Goal: Task Accomplishment & Management: Manage account settings

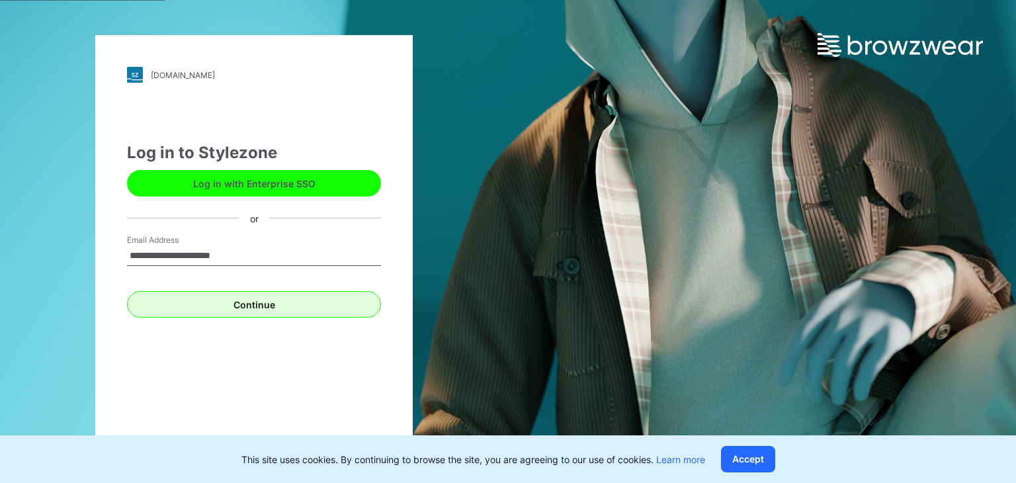
type input "**********"
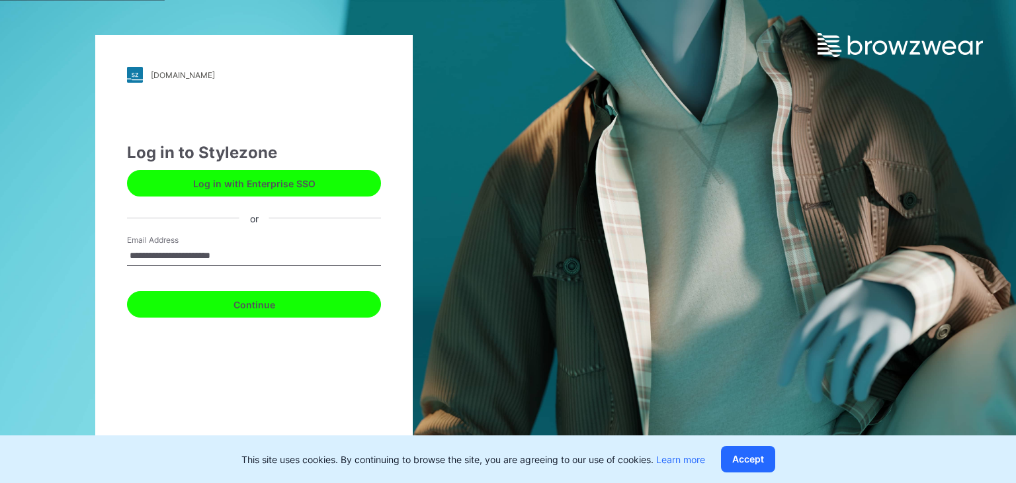
click at [267, 310] on button "Continue" at bounding box center [254, 304] width 254 height 26
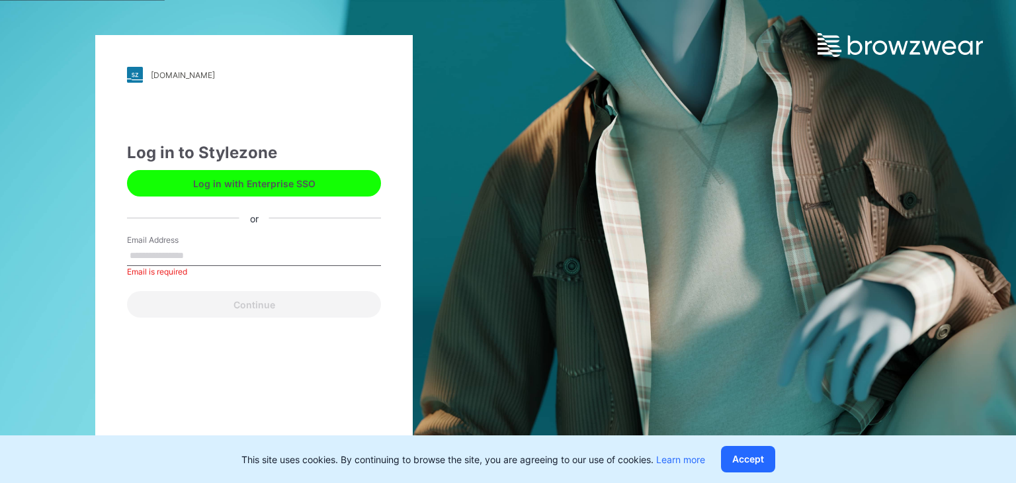
click at [235, 258] on input "Email Address" at bounding box center [254, 256] width 254 height 20
type input "**********"
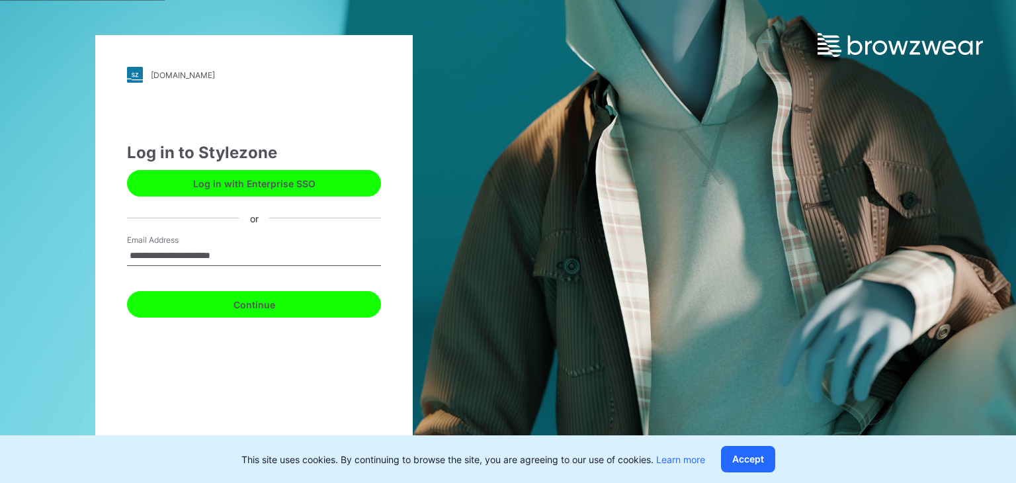
click at [299, 310] on button "Continue" at bounding box center [254, 304] width 254 height 26
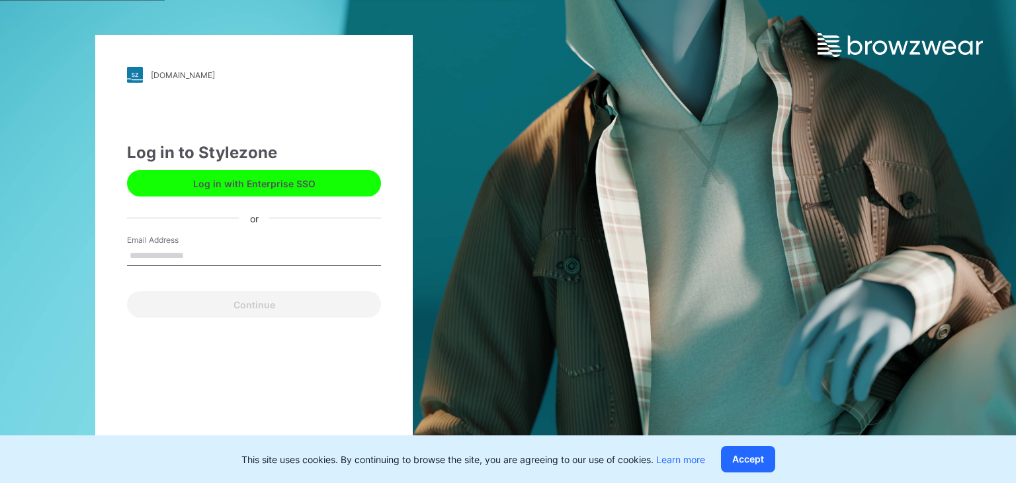
click at [186, 260] on input "Email Address" at bounding box center [254, 256] width 254 height 20
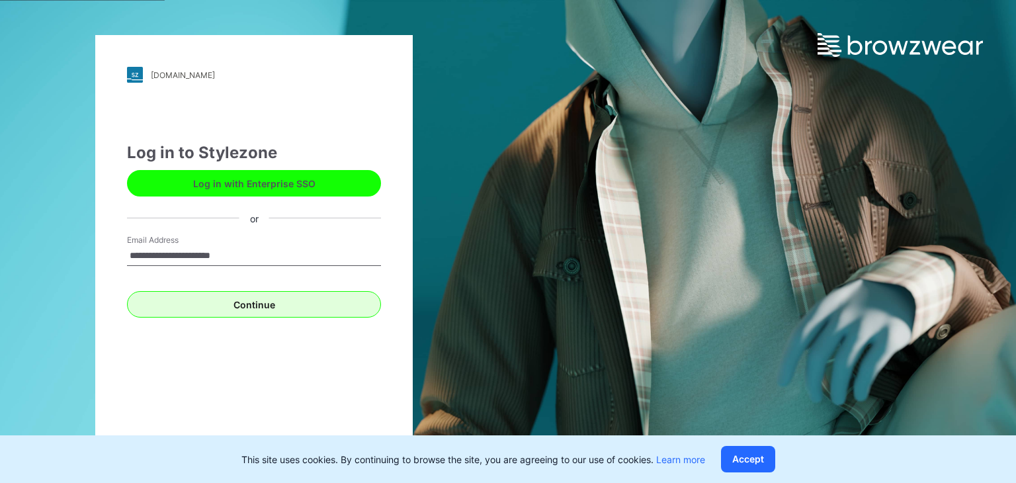
type input "**********"
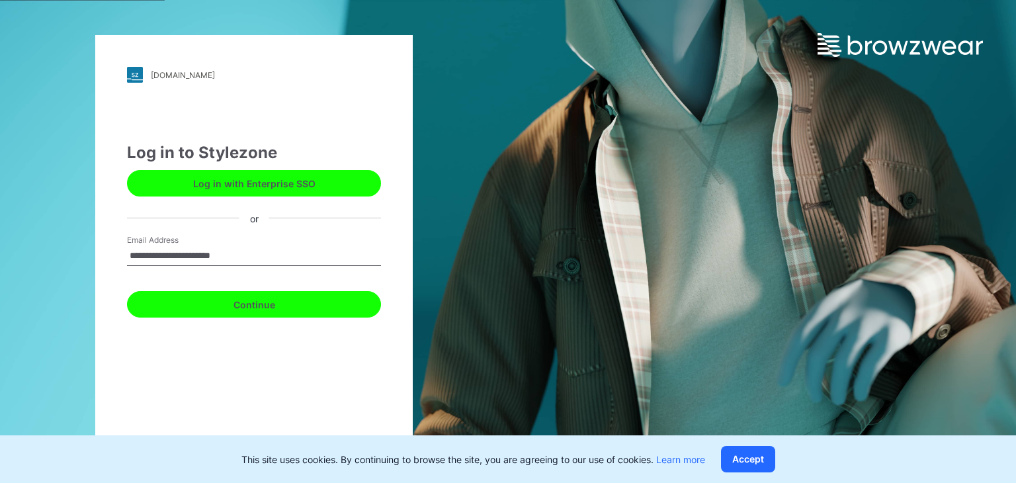
click at [310, 308] on button "Continue" at bounding box center [254, 304] width 254 height 26
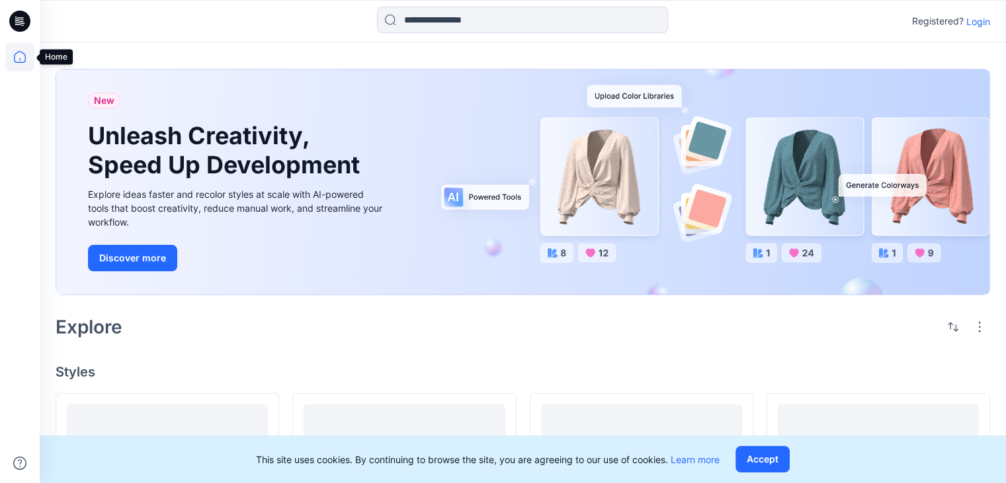
click at [24, 54] on icon at bounding box center [19, 56] width 29 height 29
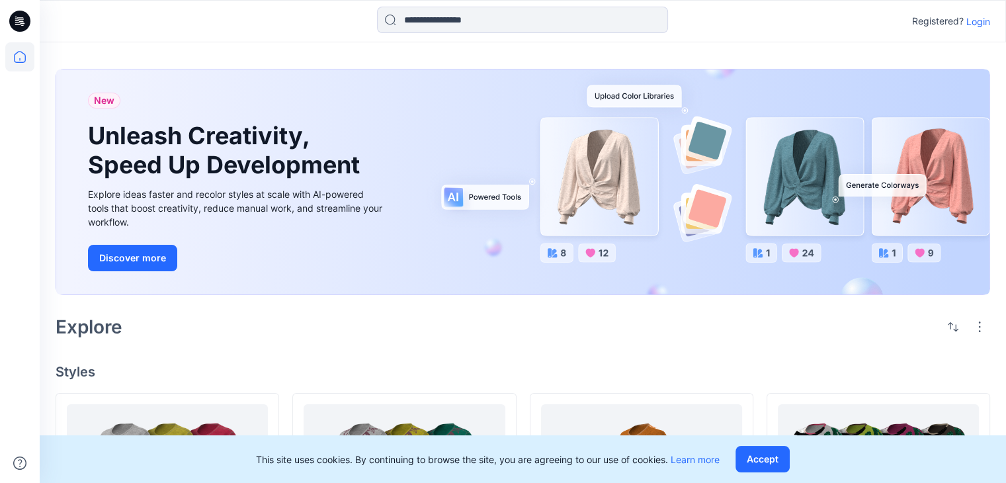
click at [981, 24] on p "Login" at bounding box center [978, 22] width 24 height 14
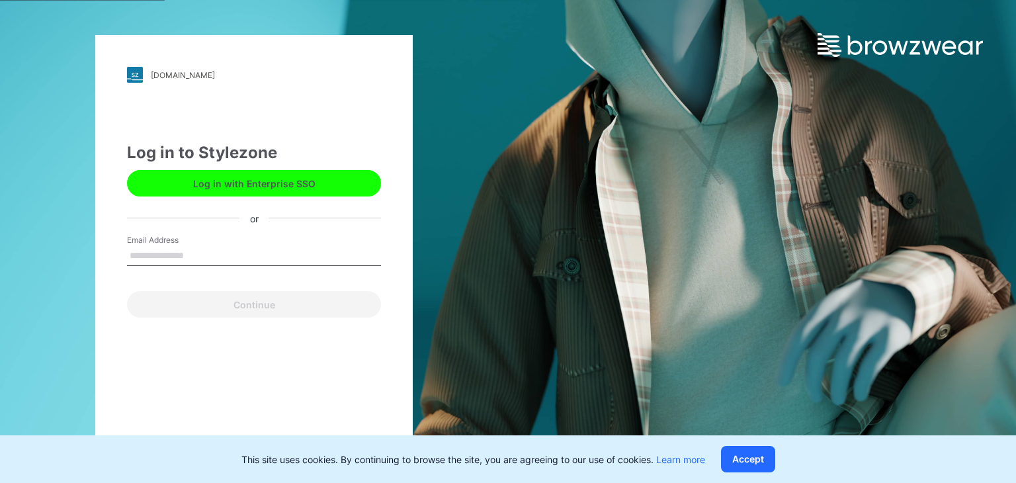
click at [214, 253] on input "Email Address" at bounding box center [254, 256] width 254 height 20
type input "**********"
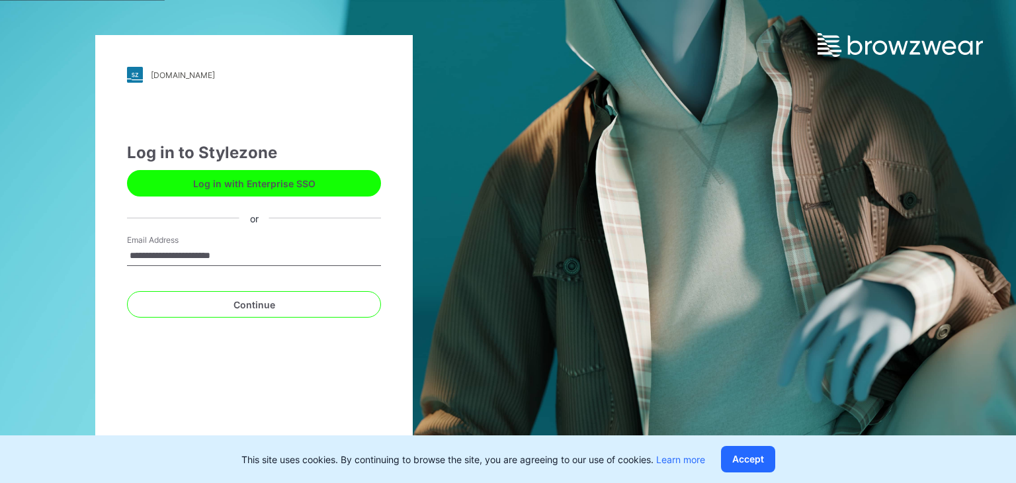
click at [261, 253] on input "**********" at bounding box center [254, 256] width 254 height 20
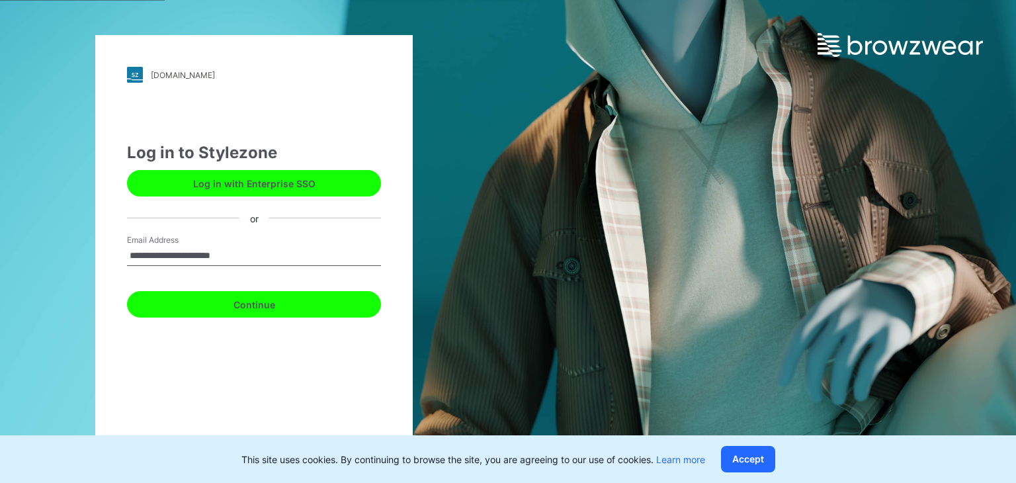
click at [251, 302] on button "Continue" at bounding box center [254, 304] width 254 height 26
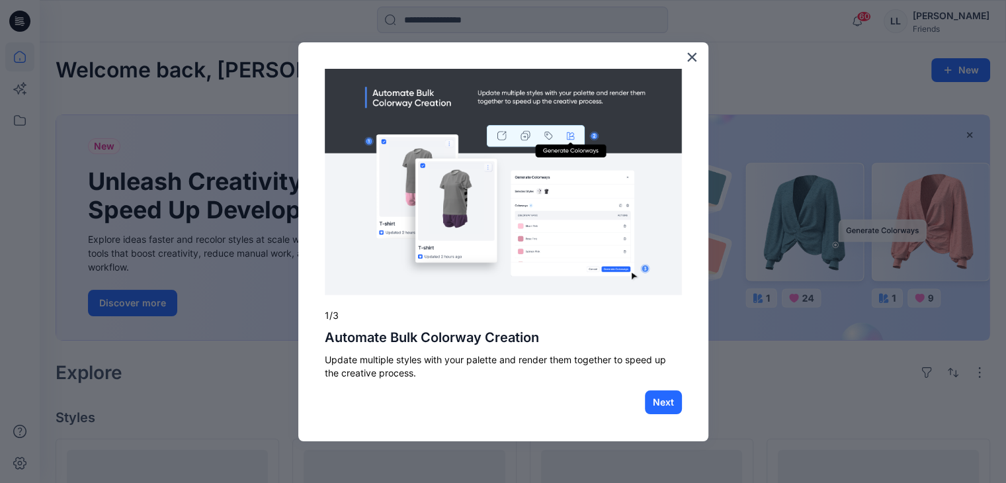
click at [228, 341] on div at bounding box center [503, 241] width 1006 height 483
click at [665, 403] on button "Next" at bounding box center [663, 402] width 37 height 24
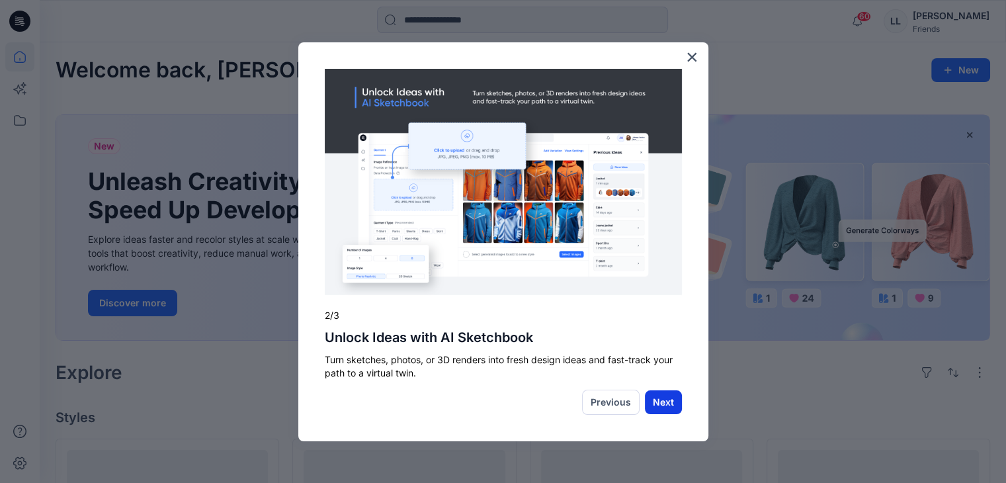
click at [654, 406] on button "Next" at bounding box center [663, 402] width 37 height 24
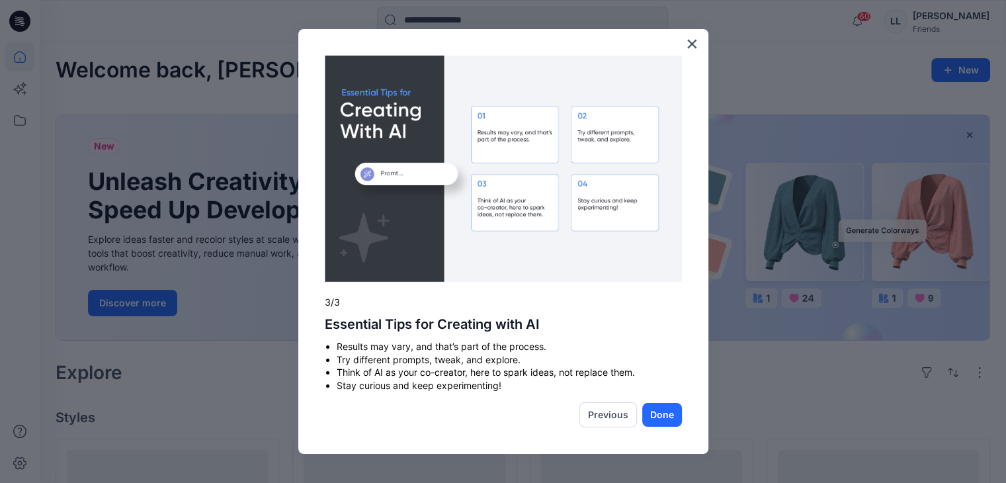
click at [147, 357] on div at bounding box center [503, 241] width 1006 height 483
click at [686, 44] on button "×" at bounding box center [692, 43] width 13 height 21
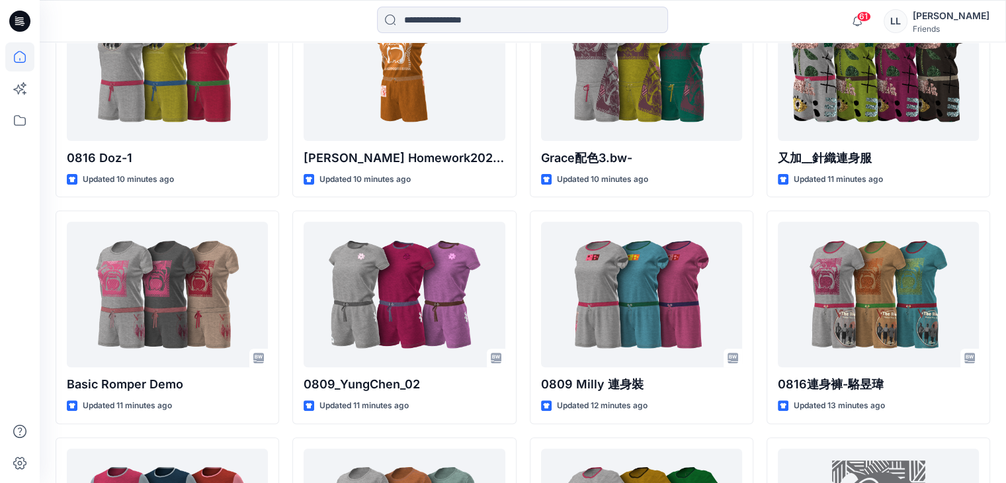
scroll to position [458, 0]
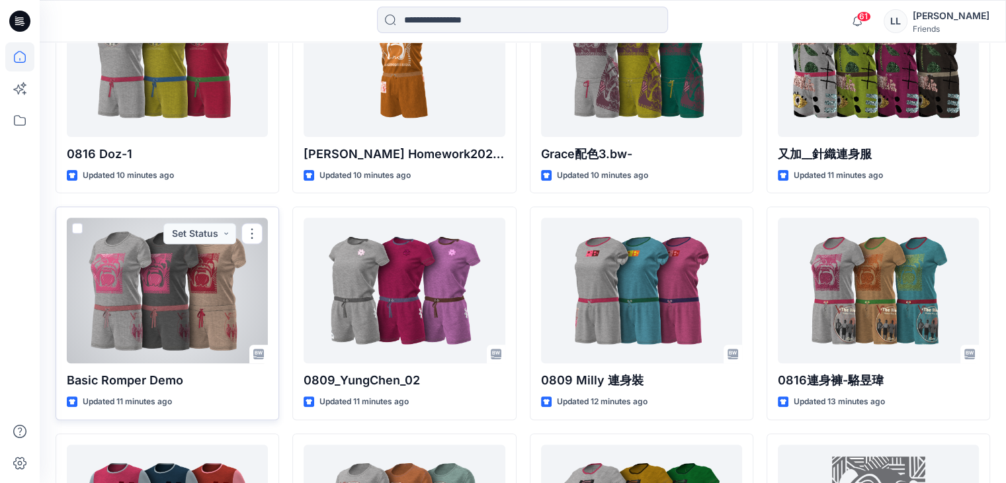
click at [191, 383] on p "Basic Romper Demo" at bounding box center [167, 380] width 201 height 19
click at [175, 382] on p "Basic Romper Demo" at bounding box center [167, 380] width 201 height 19
click at [144, 378] on p "Basic Romper Demo" at bounding box center [167, 380] width 201 height 19
drag, startPoint x: 201, startPoint y: 272, endPoint x: 140, endPoint y: 293, distance: 64.4
click at [140, 293] on div at bounding box center [167, 290] width 201 height 145
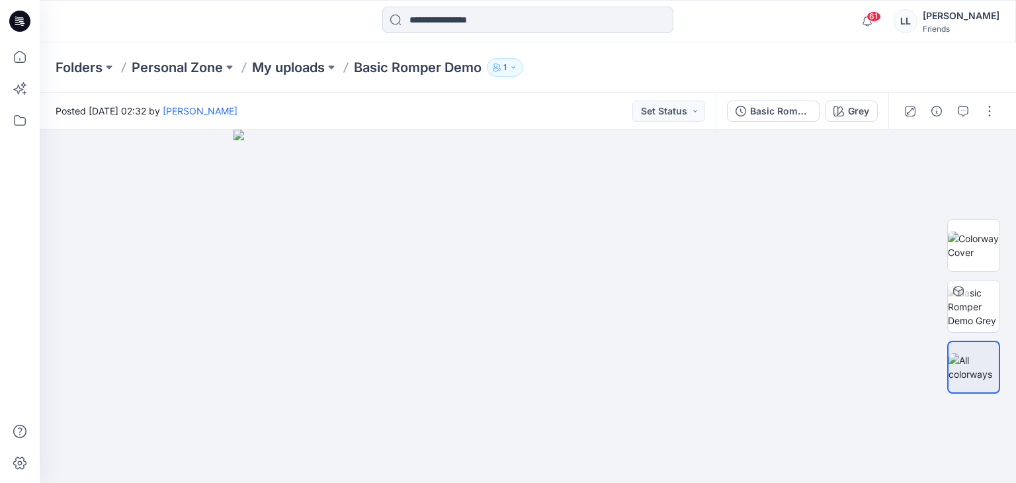
click at [304, 106] on div "Posted Saturday, August 16, 2025 02:32 by Lynn Lee Set Status" at bounding box center [378, 111] width 676 height 36
click at [300, 112] on div "Posted Saturday, August 16, 2025 02:32 by Lynn Lee Set Status" at bounding box center [378, 111] width 676 height 36
click at [300, 111] on div "Posted Saturday, August 16, 2025 02:32 by Lynn Lee Set Status" at bounding box center [378, 111] width 676 height 36
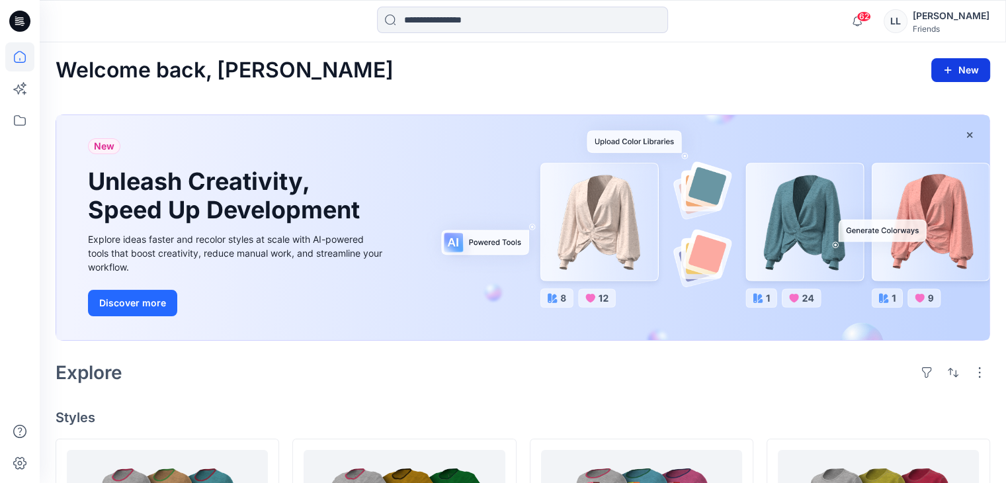
click at [958, 75] on button "New" at bounding box center [960, 70] width 59 height 24
click at [916, 107] on p "New Style" at bounding box center [919, 103] width 44 height 16
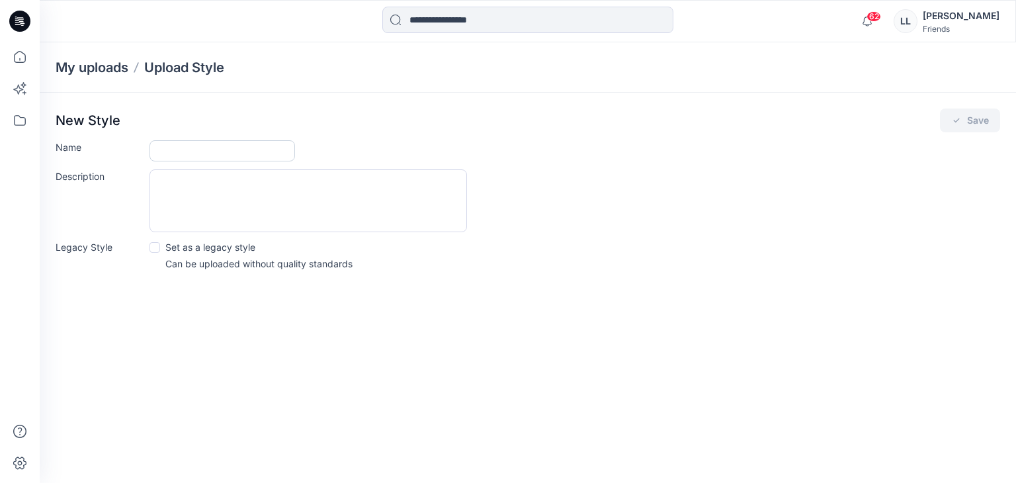
click at [205, 148] on input "Name" at bounding box center [221, 150] width 145 height 21
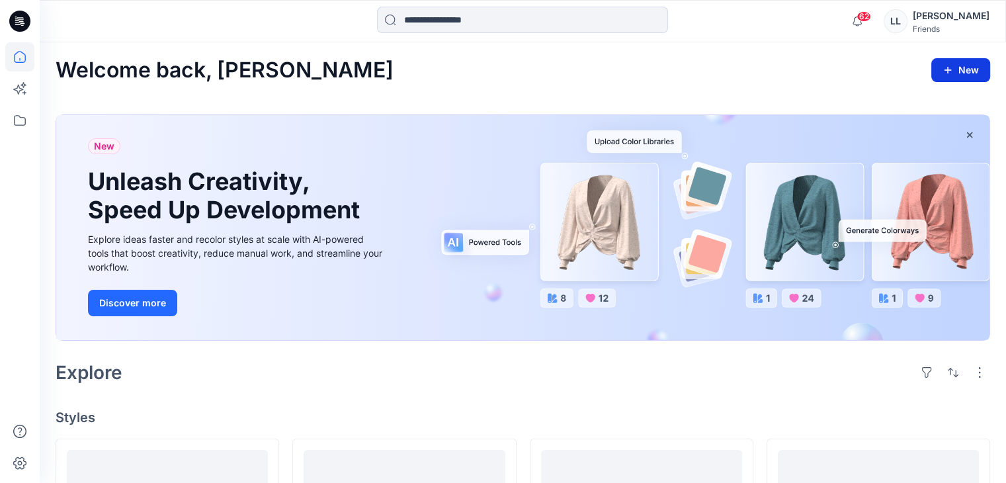
click at [943, 69] on icon "button" at bounding box center [947, 70] width 11 height 11
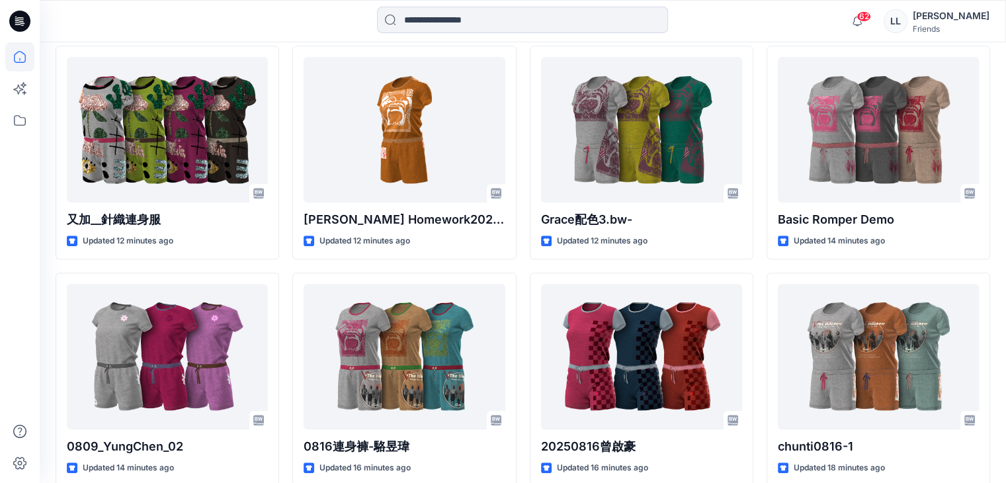
scroll to position [587, 0]
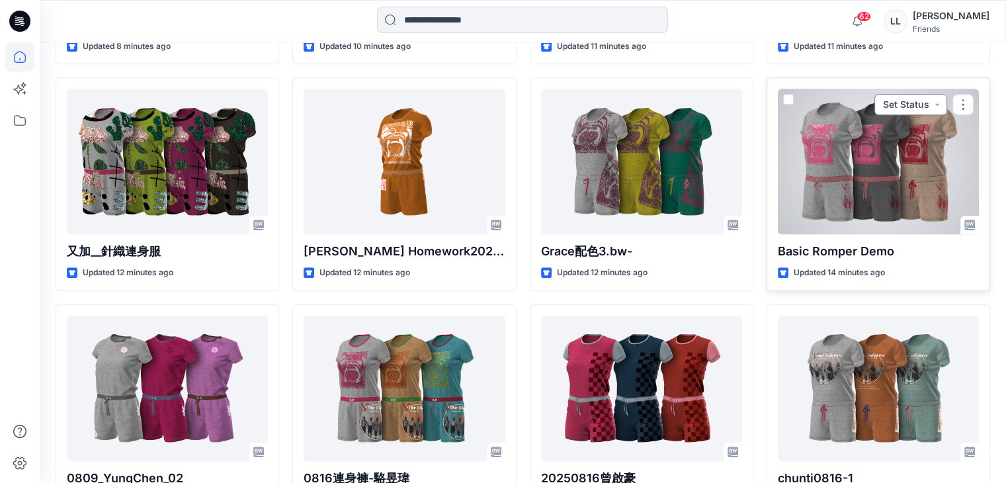
click at [934, 109] on button "Set Status" at bounding box center [910, 104] width 73 height 21
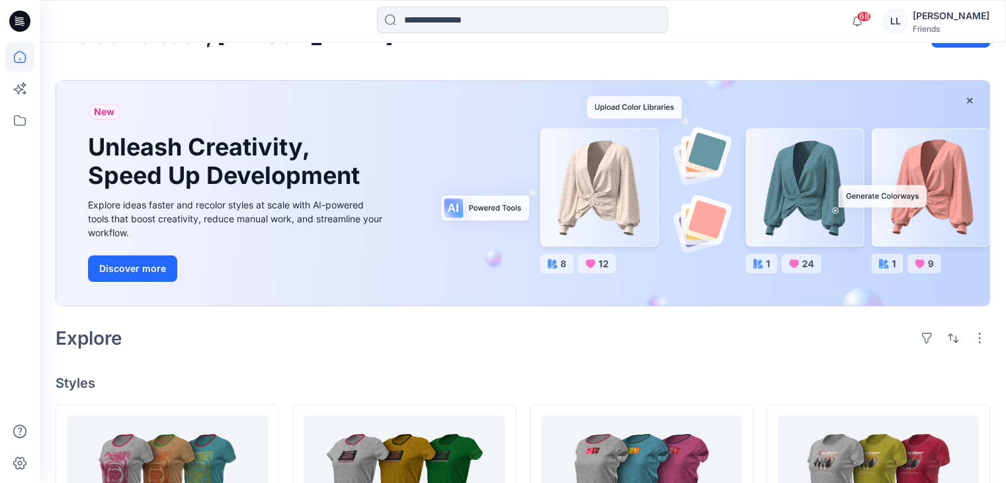
scroll to position [0, 0]
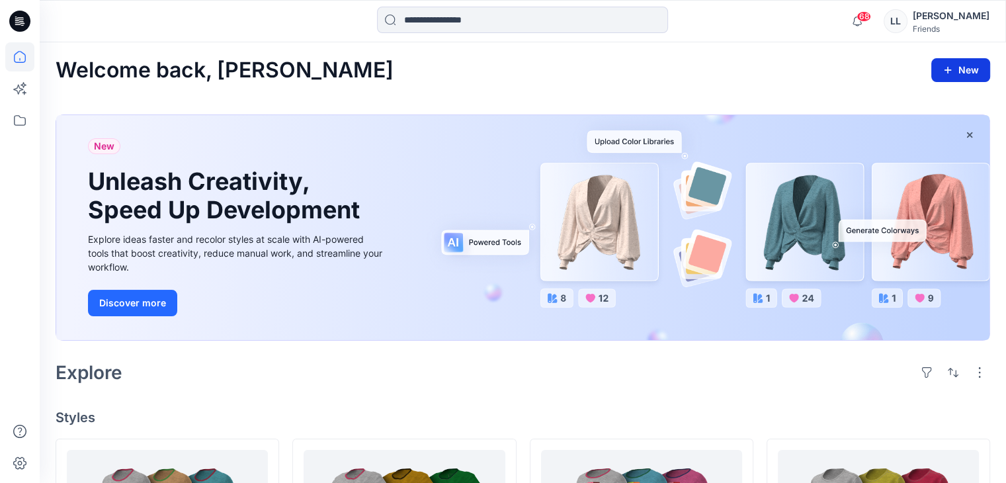
click at [973, 64] on button "New" at bounding box center [960, 70] width 59 height 24
click at [20, 121] on icon at bounding box center [19, 120] width 29 height 29
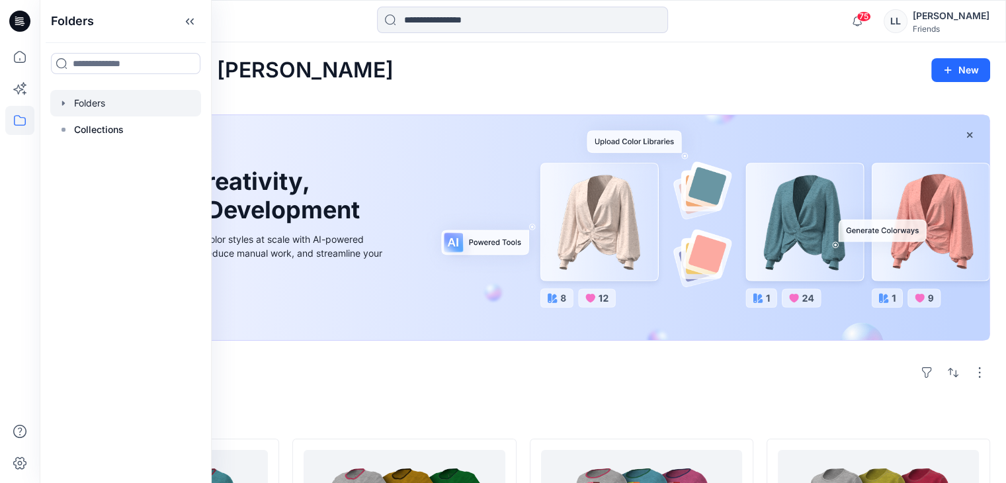
click at [91, 101] on div at bounding box center [125, 103] width 151 height 26
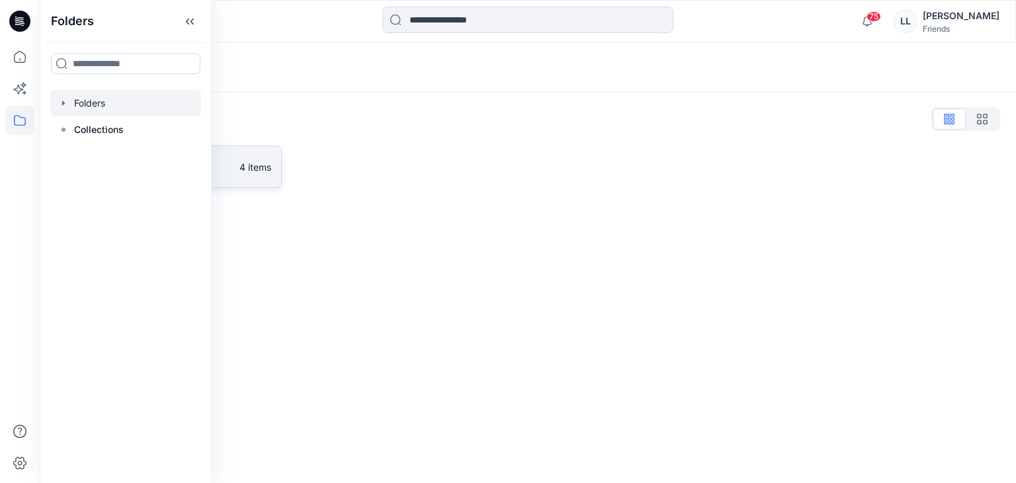
click at [238, 159] on link "TW VStitcher 體驗營 4 items" at bounding box center [169, 166] width 226 height 42
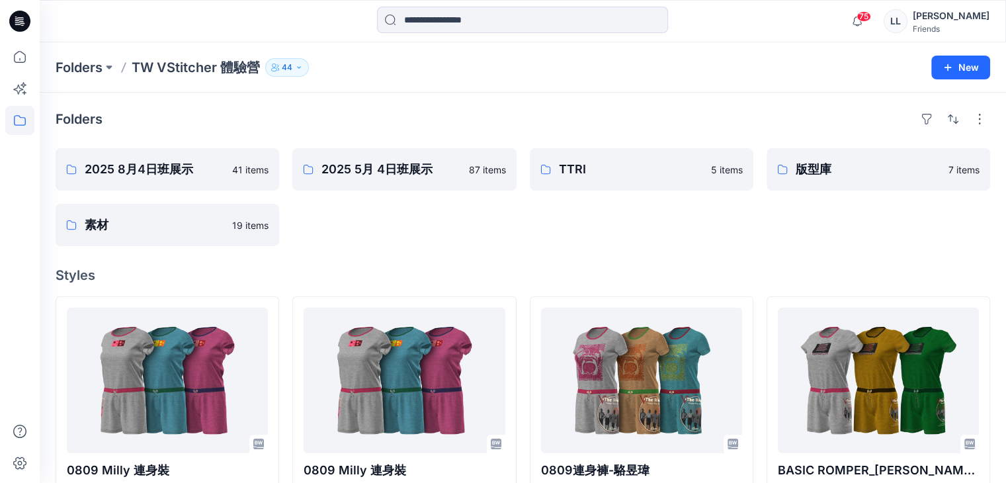
scroll to position [42, 0]
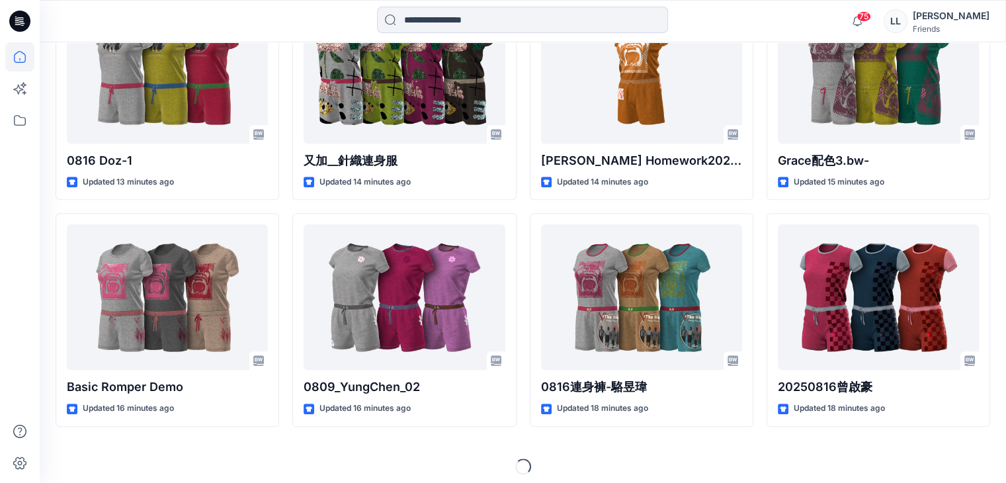
scroll to position [1363, 0]
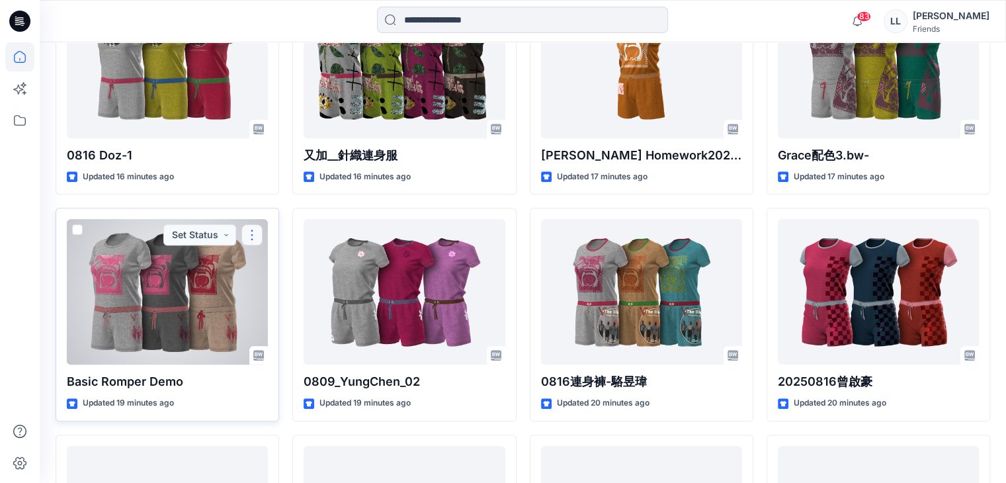
click at [253, 231] on button "button" at bounding box center [251, 234] width 21 height 21
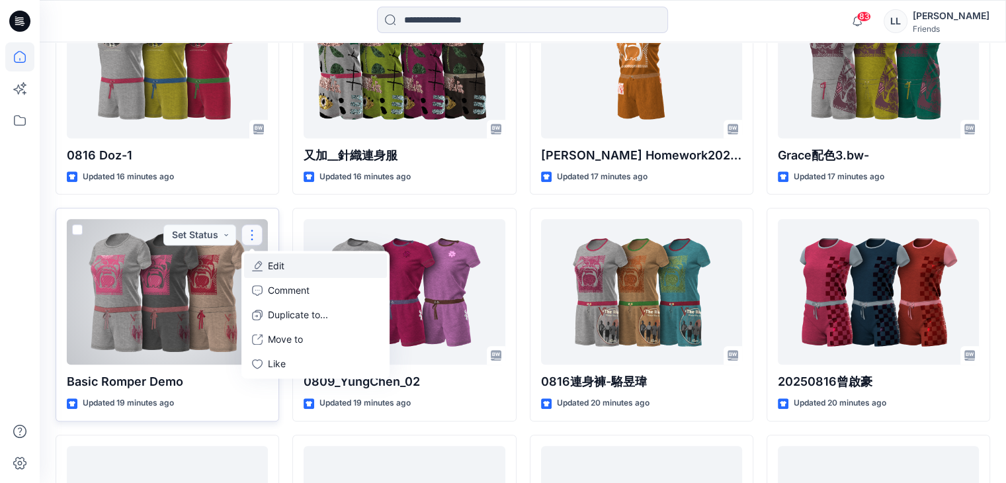
click at [280, 267] on p "Edit" at bounding box center [276, 266] width 17 height 14
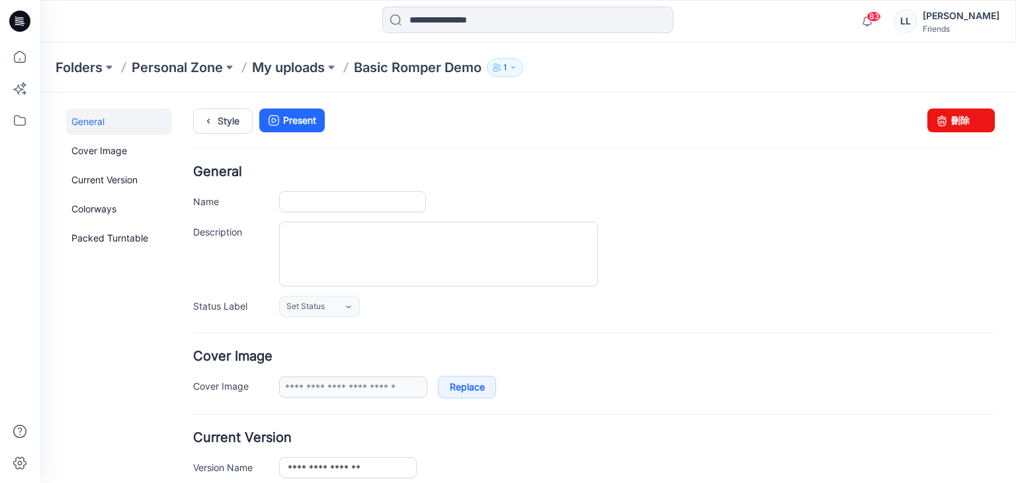
type input "**********"
type input "****"
type input "**********"
click at [394, 204] on input "**********" at bounding box center [352, 201] width 147 height 21
type input "*"
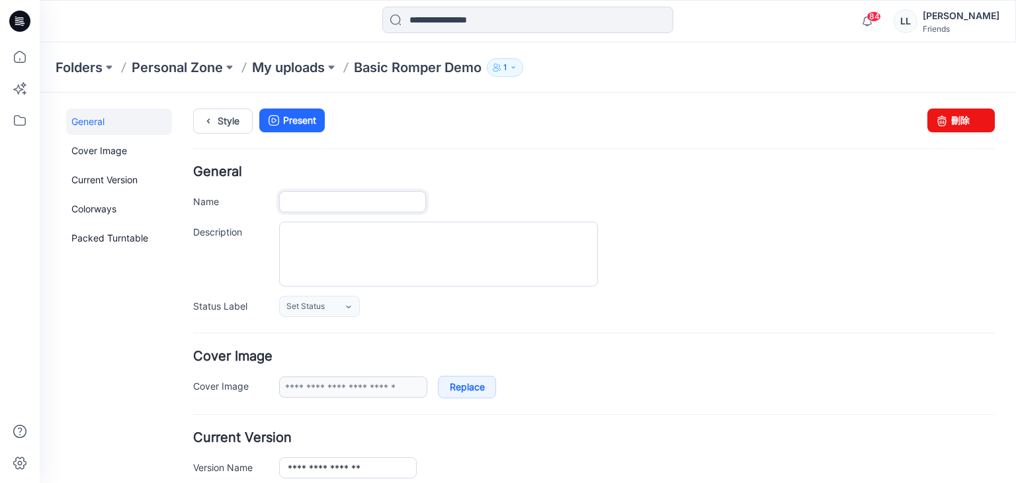
type input "*"
type input "**********"
click at [391, 236] on textarea "Description" at bounding box center [438, 254] width 319 height 65
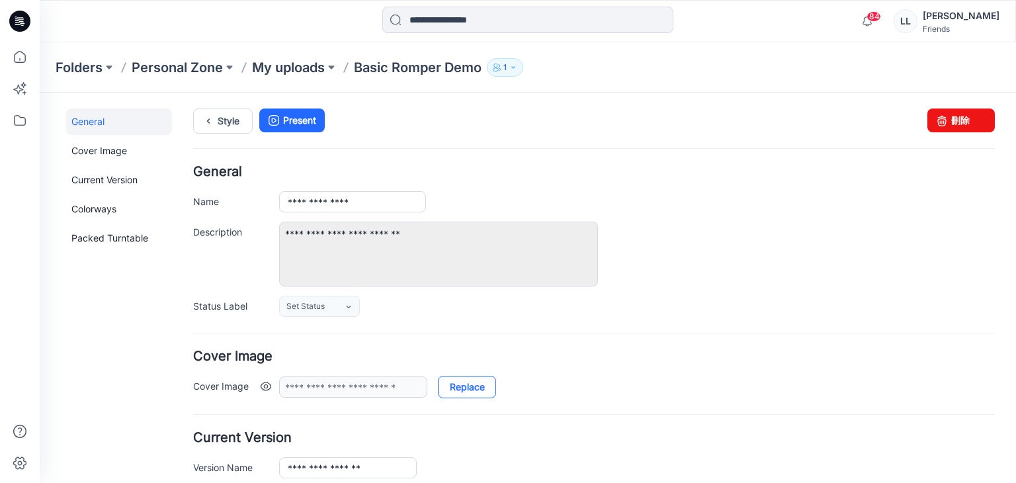
click at [465, 390] on link "Replace" at bounding box center [467, 387] width 58 height 22
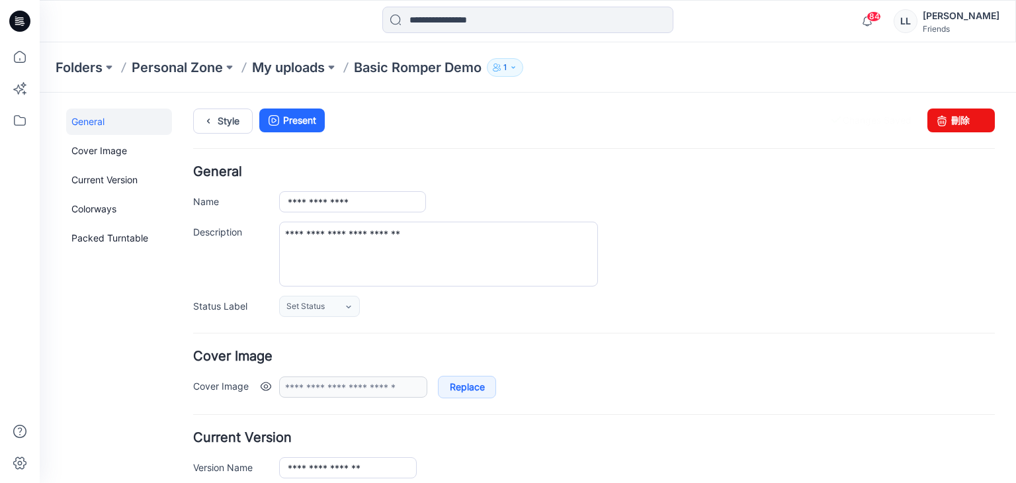
click at [696, 377] on div "**********" at bounding box center [637, 387] width 716 height 22
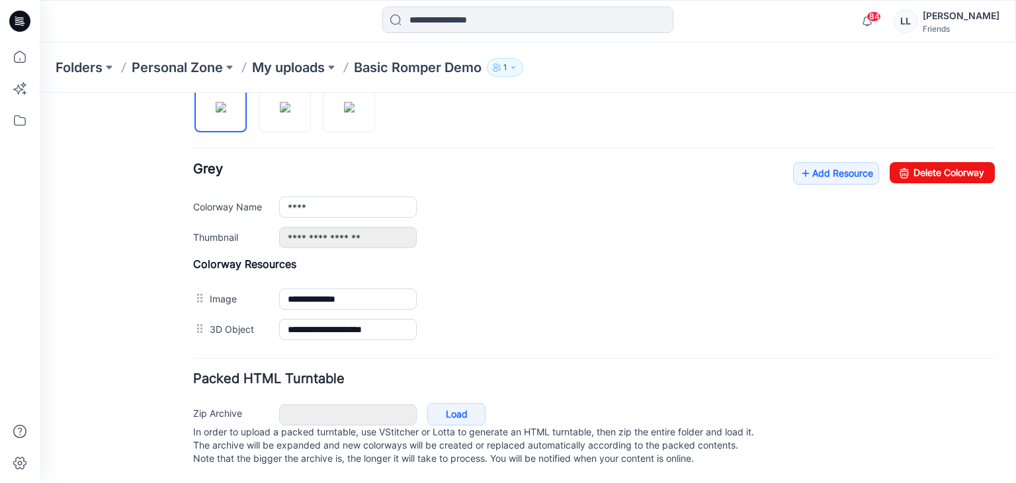
scroll to position [471, 0]
click at [610, 263] on div "**********" at bounding box center [594, 300] width 802 height 87
click at [671, 372] on div "Packed HTML Turntable Zip Archive Cancel Load In order to upload a packed turnt…" at bounding box center [594, 420] width 802 height 97
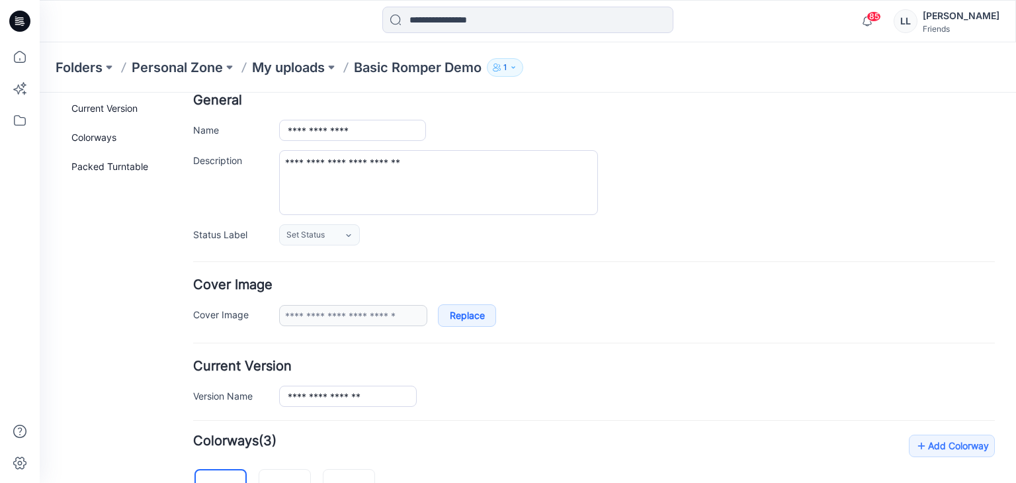
scroll to position [0, 0]
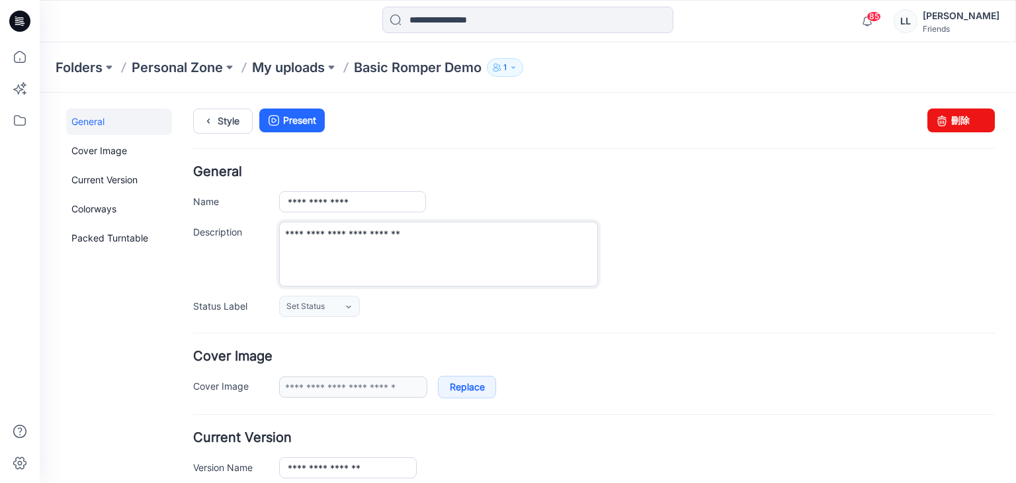
click at [292, 238] on textarea "**********" at bounding box center [438, 254] width 319 height 65
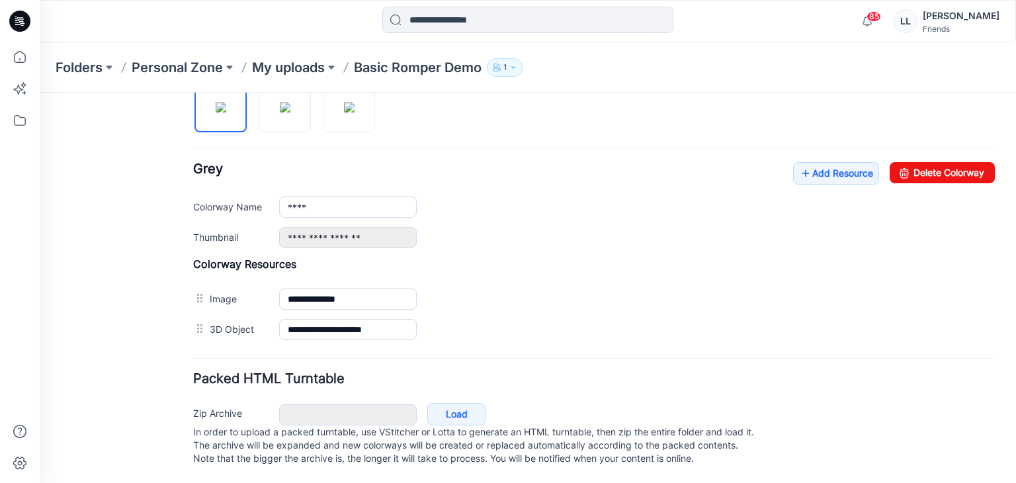
scroll to position [148, 0]
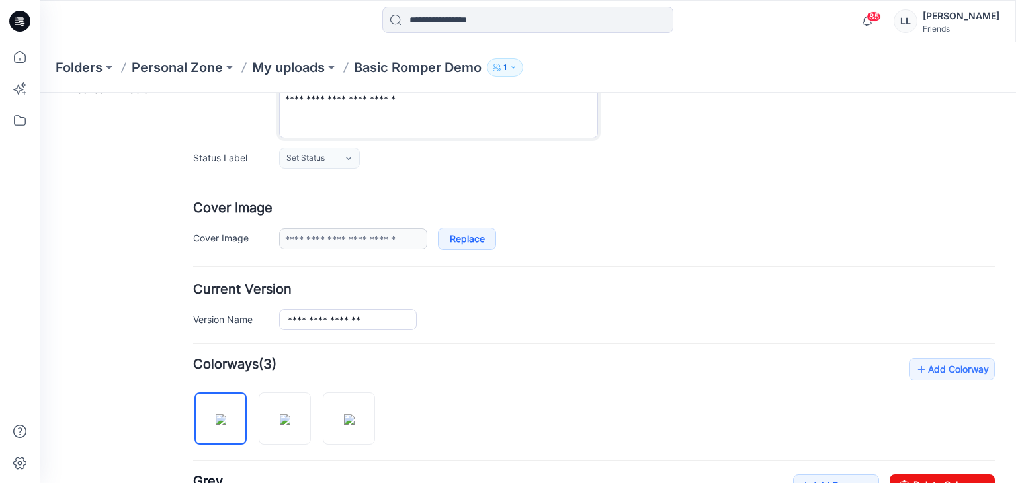
click at [300, 99] on textarea "**********" at bounding box center [438, 105] width 319 height 65
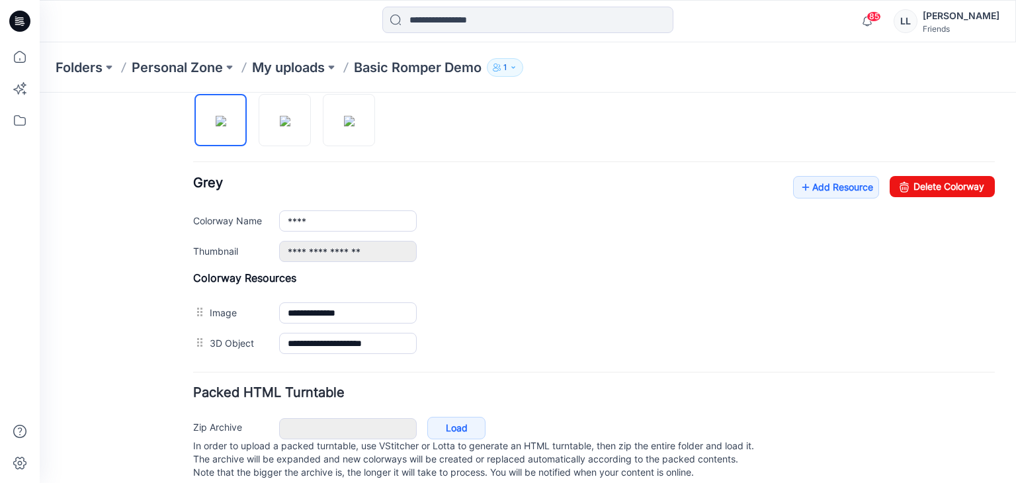
scroll to position [471, 0]
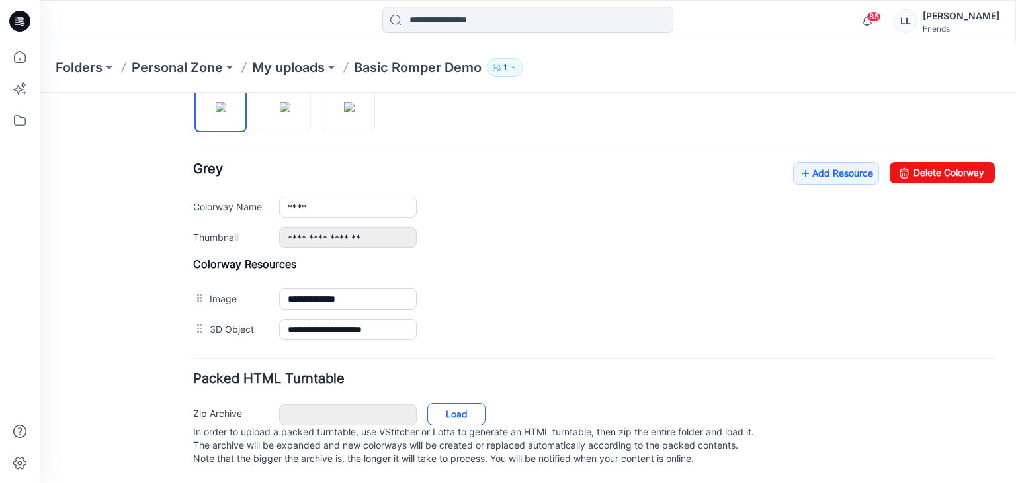
type textarea "**********"
click at [454, 408] on link "Load" at bounding box center [456, 414] width 58 height 22
click at [606, 257] on h4 "Colorway Resources" at bounding box center [594, 263] width 802 height 13
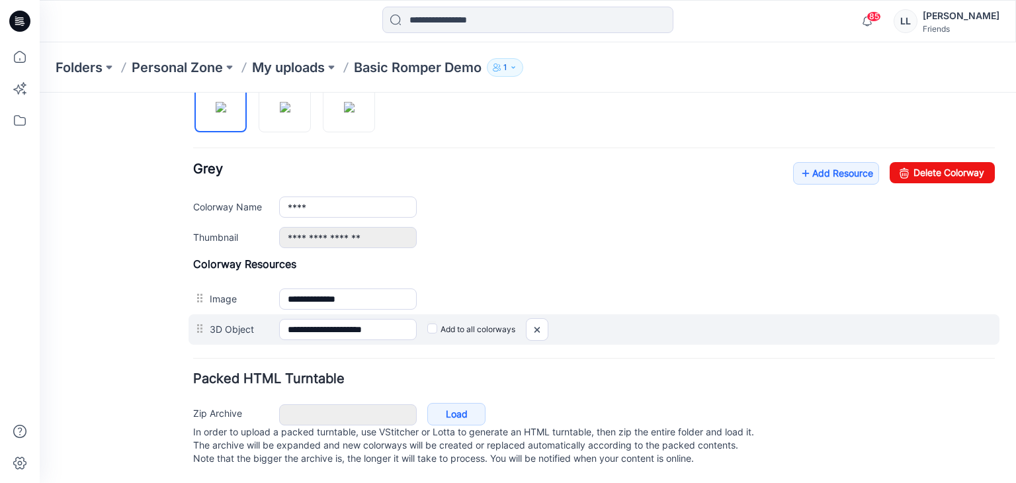
click at [40, 93] on div "Add to all colorways" at bounding box center [40, 93] width 0 height 0
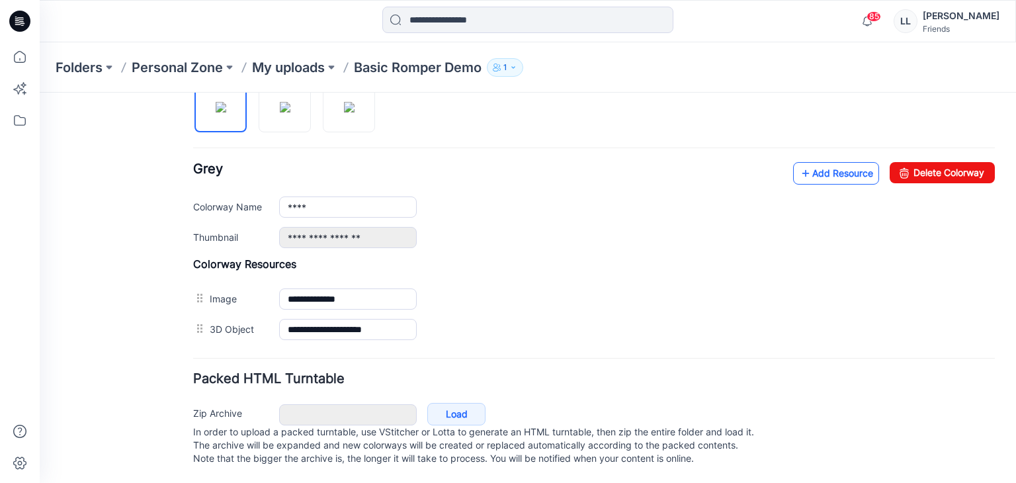
click at [820, 162] on link "Add Resource" at bounding box center [836, 173] width 86 height 22
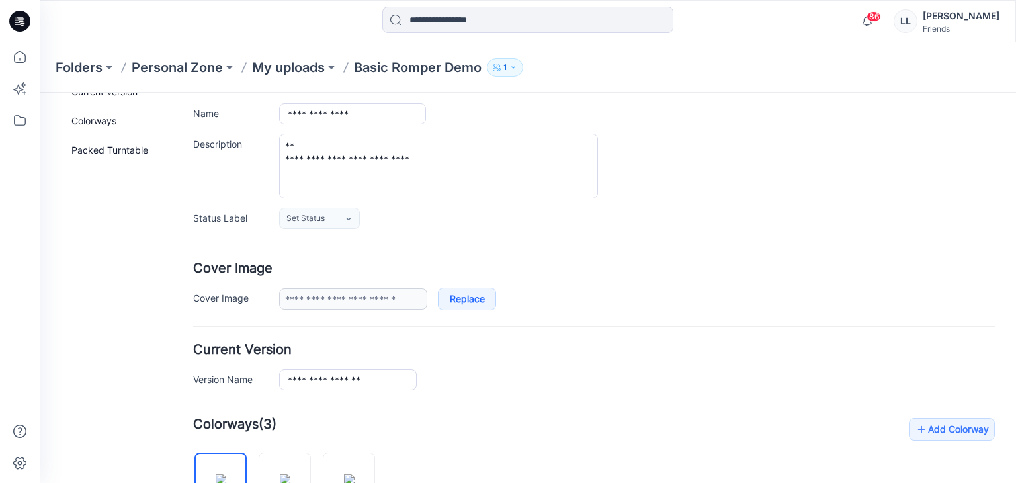
scroll to position [0, 0]
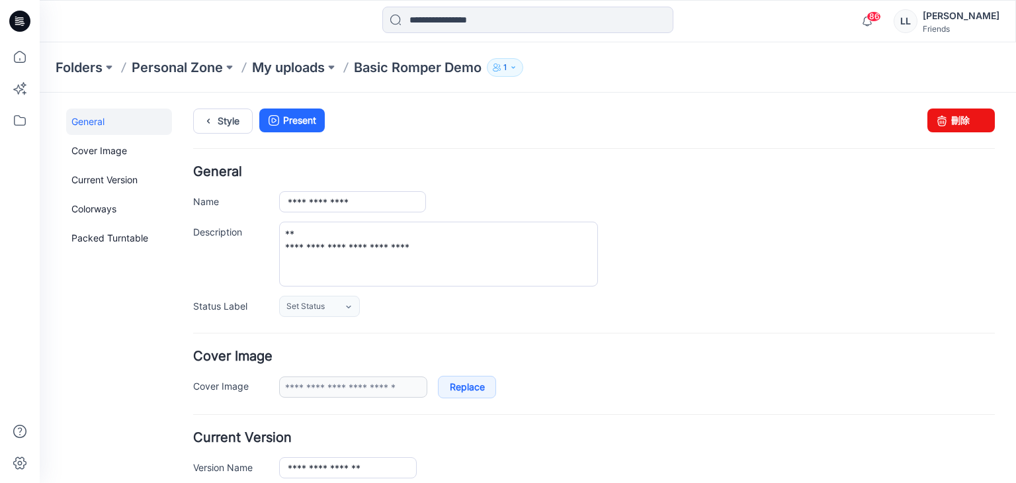
drag, startPoint x: 1015, startPoint y: 350, endPoint x: 1055, endPoint y: 106, distance: 246.7
type input "**********"
type textarea "**********"
type input "****"
type input "**********"
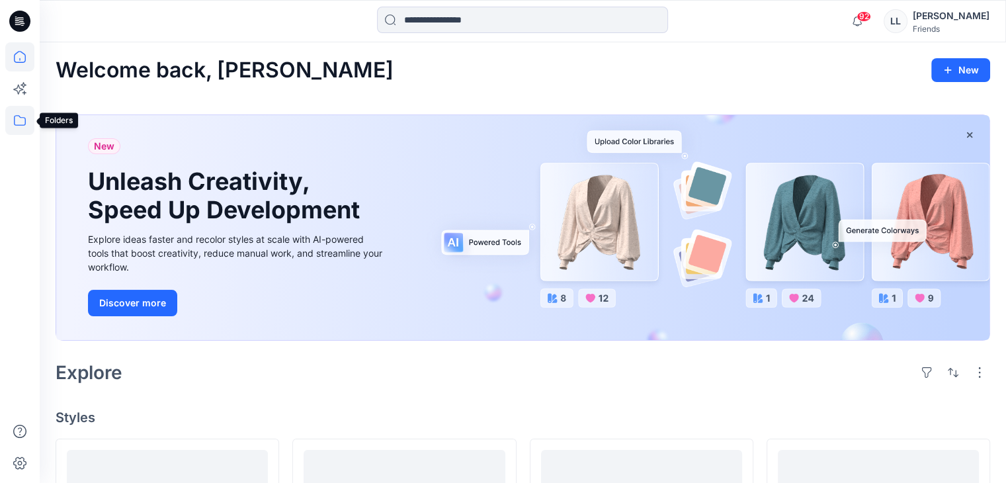
click at [26, 123] on icon at bounding box center [19, 120] width 29 height 29
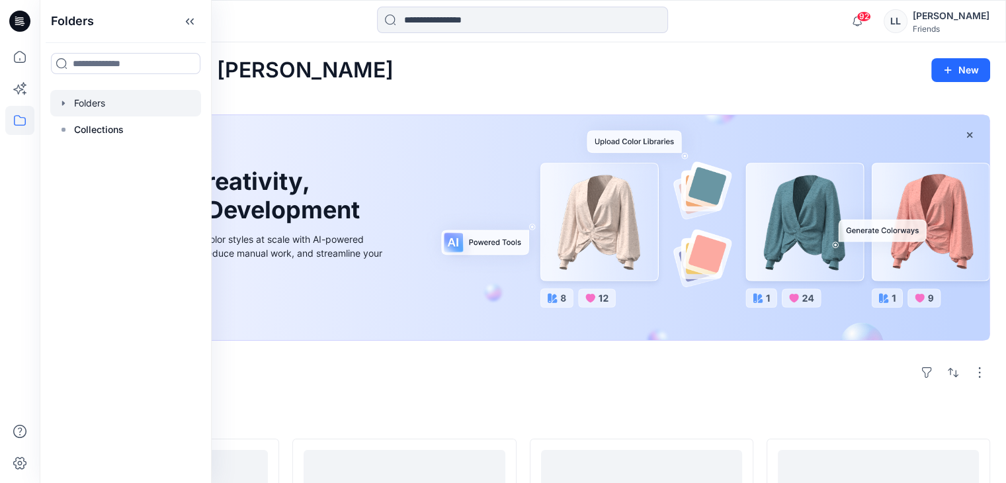
click at [85, 104] on div at bounding box center [125, 103] width 151 height 26
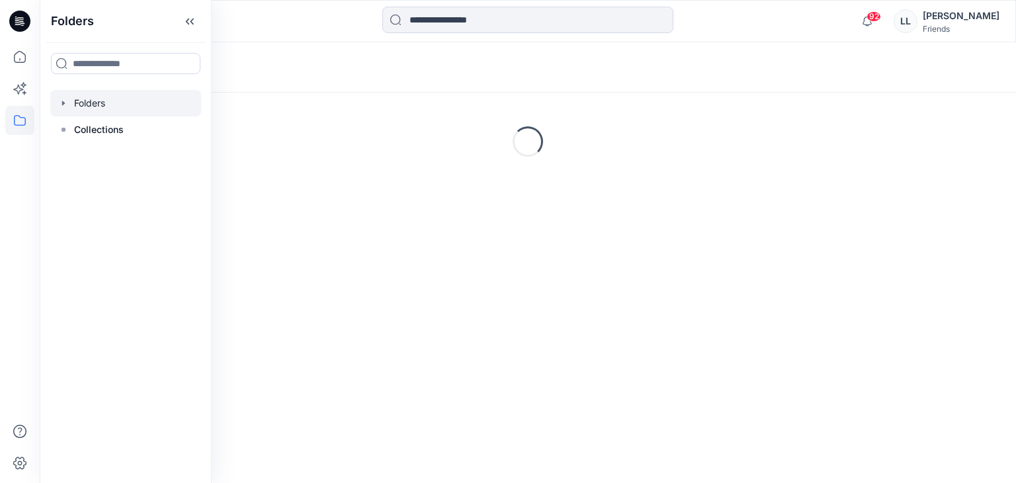
click at [85, 104] on div at bounding box center [125, 103] width 151 height 26
click at [249, 173] on link "TW VStitcher 體驗營 6 items" at bounding box center [169, 166] width 226 height 42
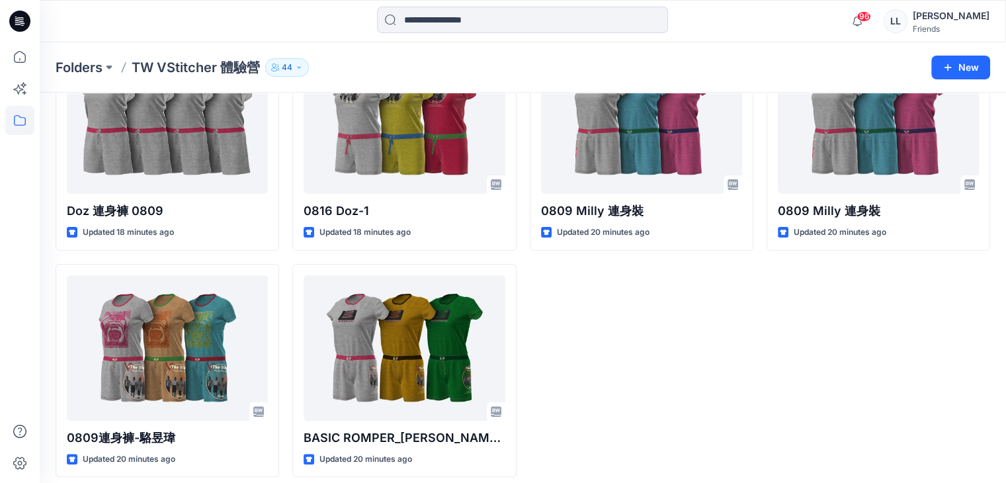
scroll to position [269, 0]
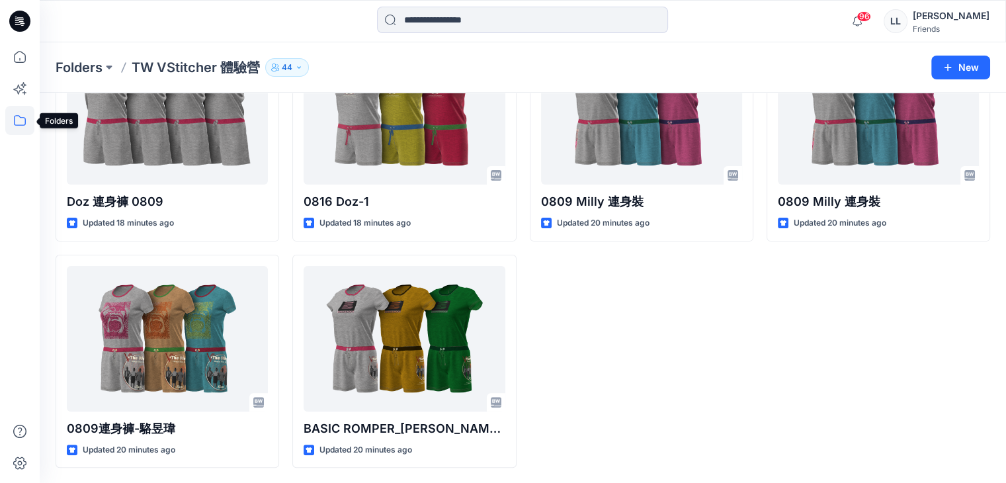
click at [21, 124] on icon at bounding box center [19, 120] width 29 height 29
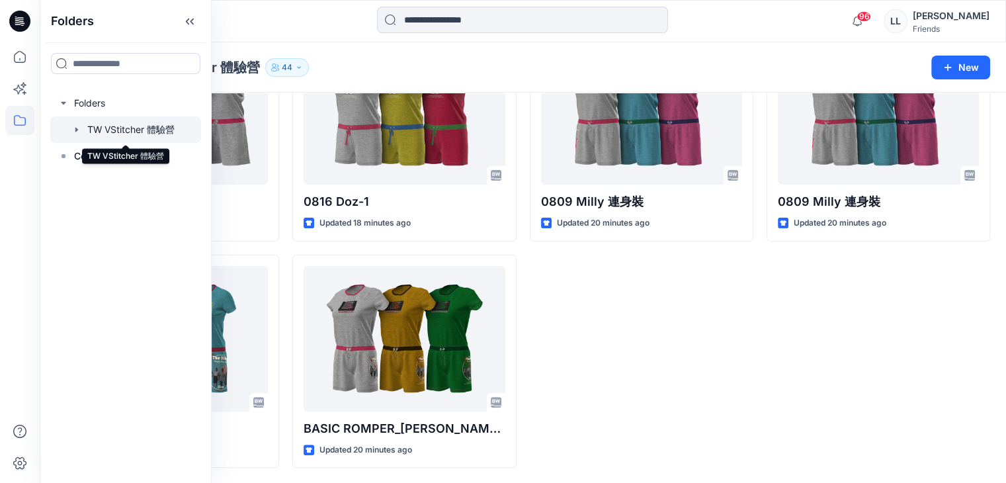
click at [149, 136] on div at bounding box center [125, 129] width 151 height 26
click at [76, 134] on icon "button" at bounding box center [76, 129] width 11 height 11
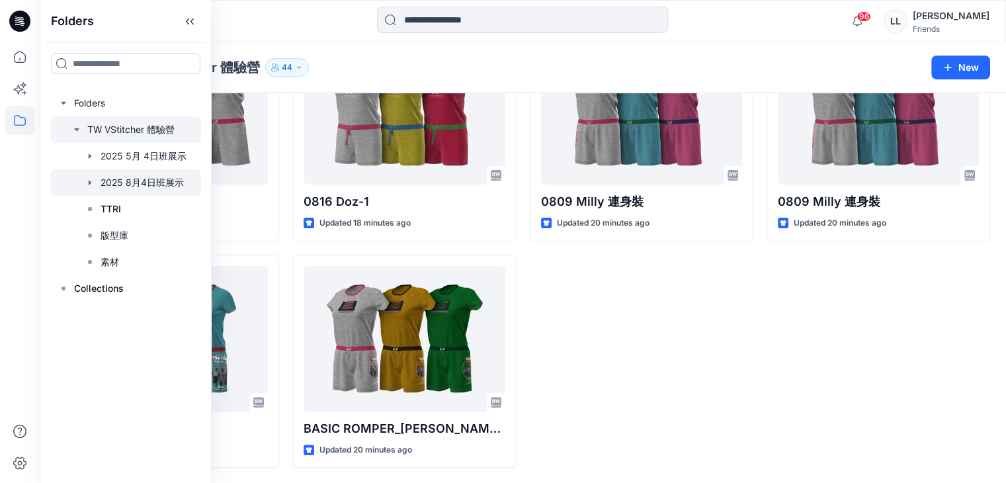
click at [146, 184] on div at bounding box center [125, 182] width 151 height 26
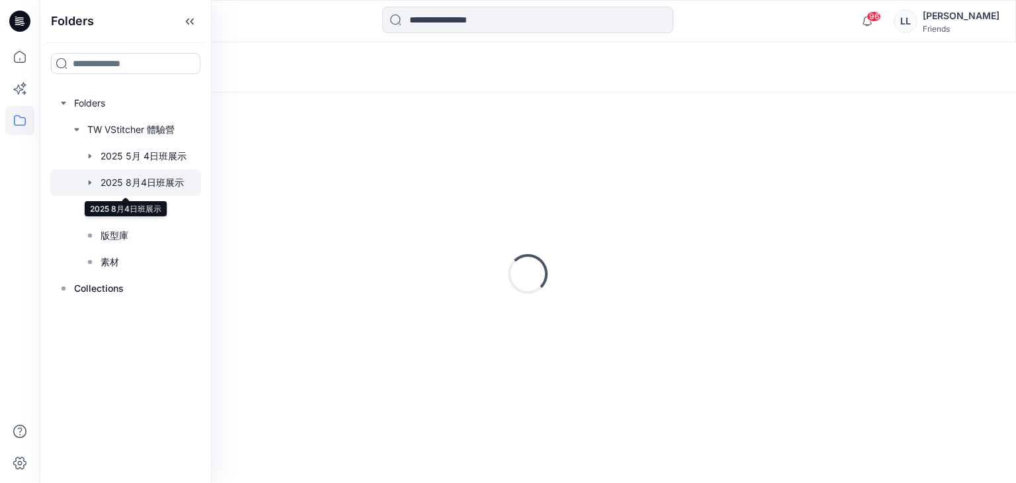
click at [146, 184] on div at bounding box center [125, 182] width 151 height 26
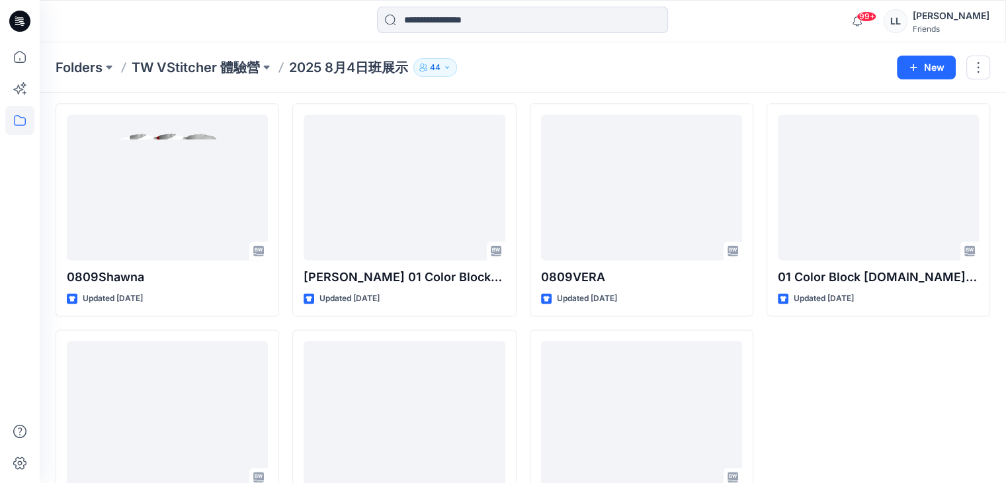
scroll to position [1852, 0]
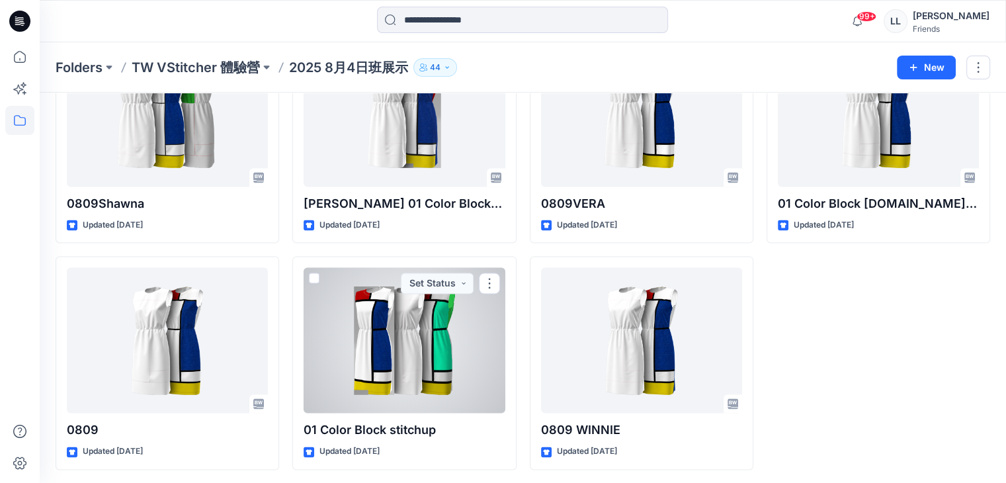
click at [423, 366] on div at bounding box center [404, 339] width 201 height 145
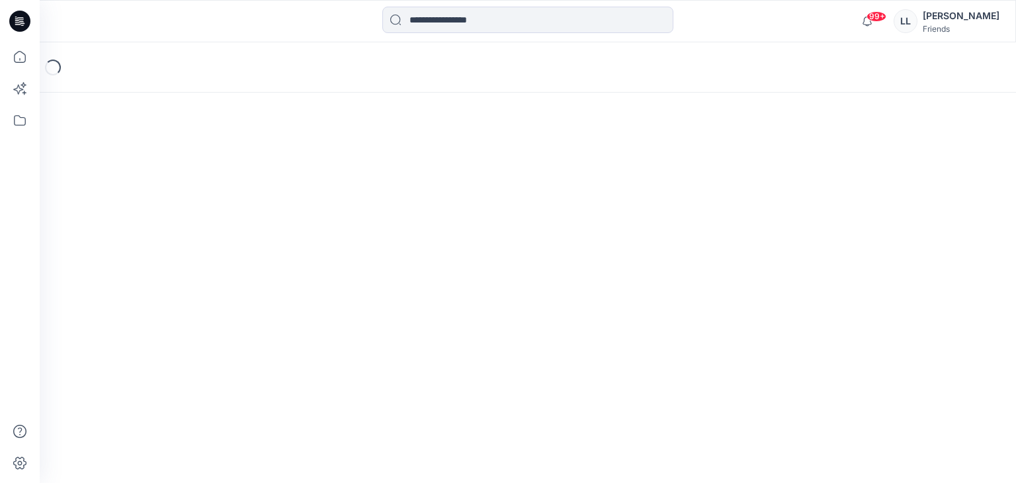
click at [421, 367] on div "Loading..." at bounding box center [528, 262] width 976 height 440
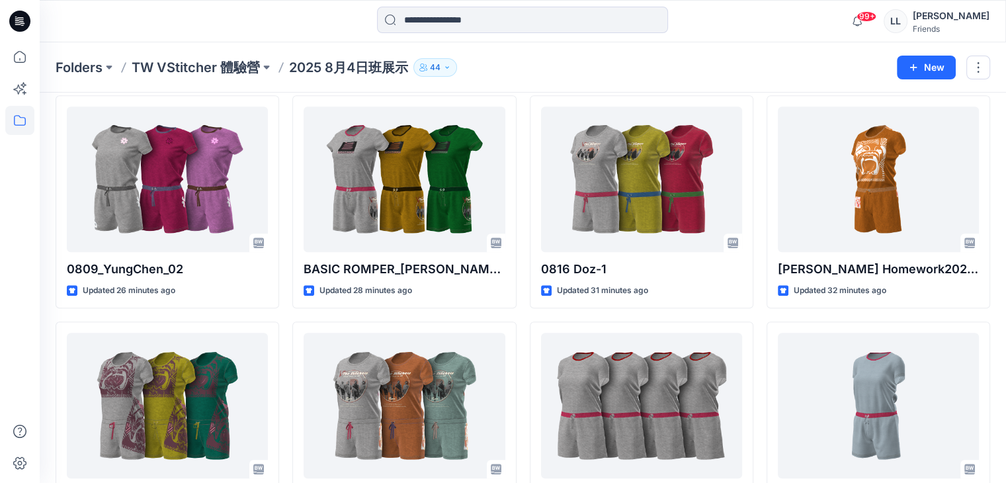
scroll to position [833, 0]
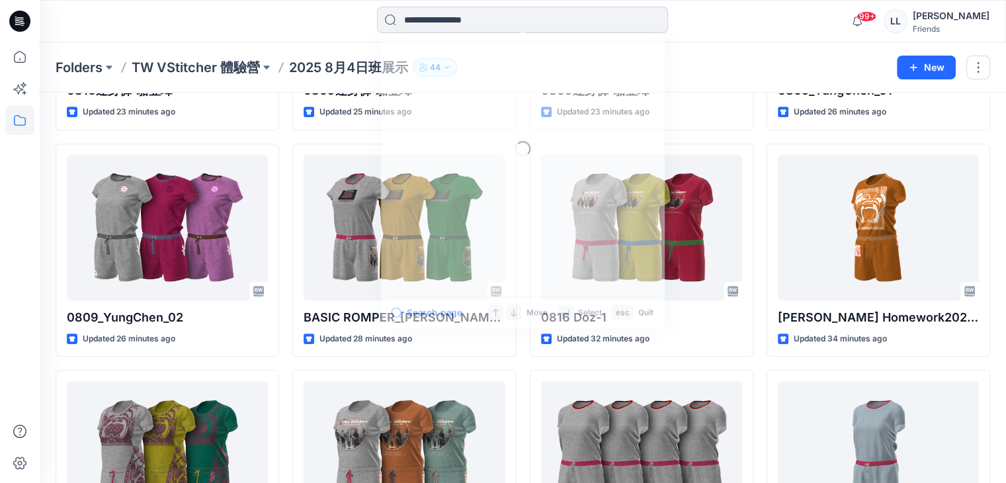
click at [508, 30] on input at bounding box center [522, 20] width 291 height 26
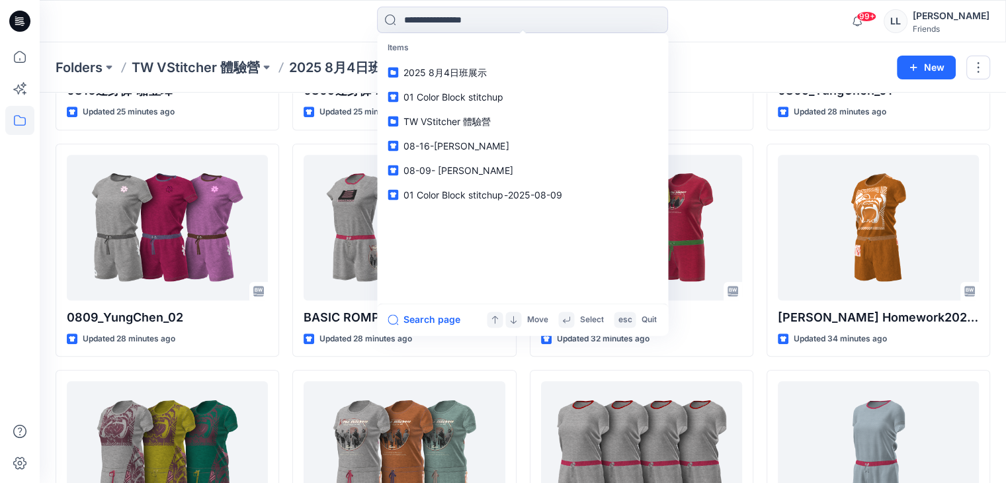
type input "*"
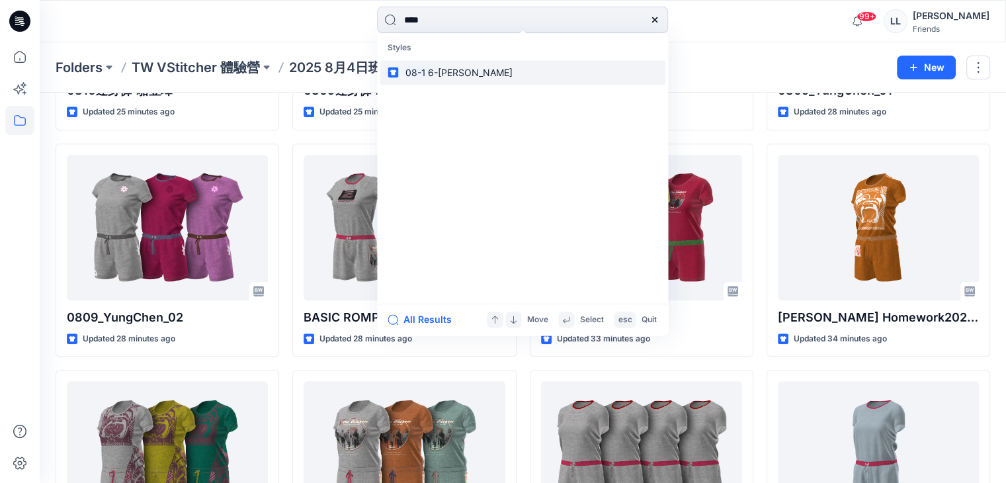
type input "****"
click at [462, 76] on span "6-[PERSON_NAME]" at bounding box center [470, 72] width 85 height 11
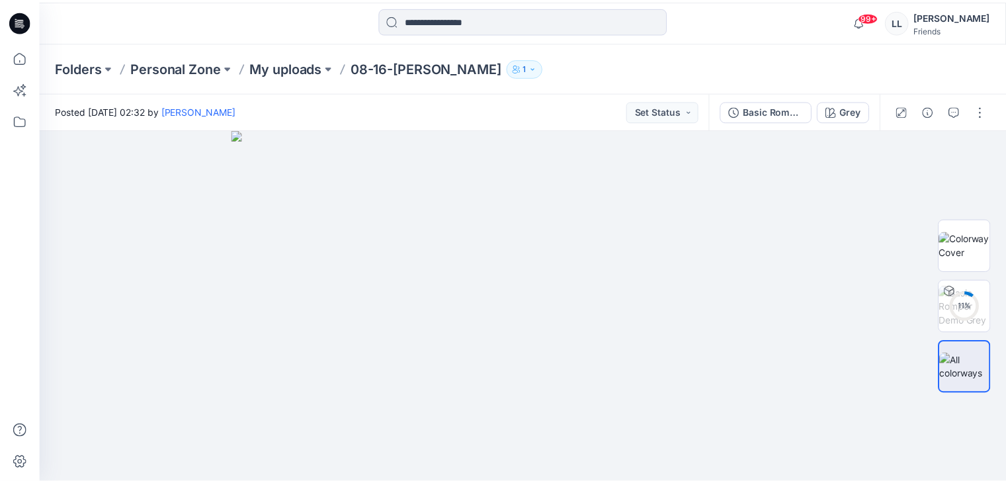
scroll to position [833, 0]
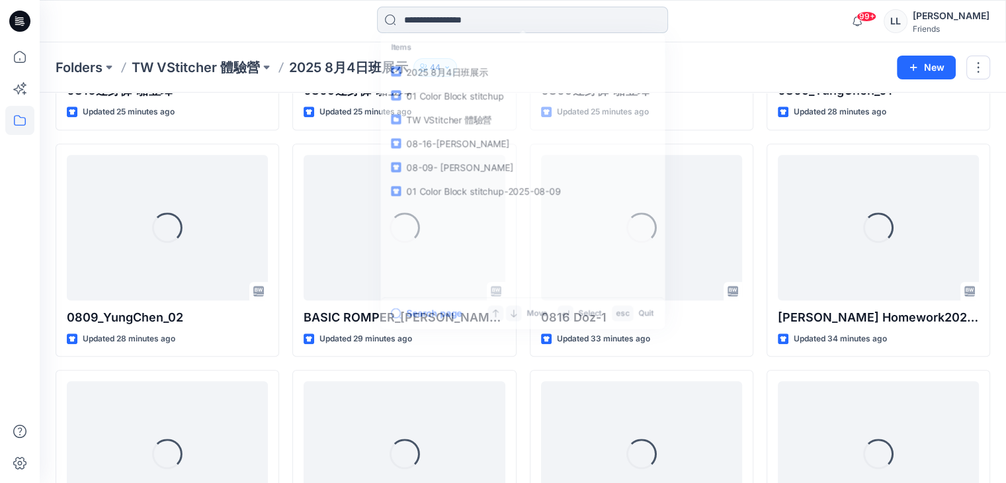
click at [479, 21] on input at bounding box center [522, 20] width 291 height 26
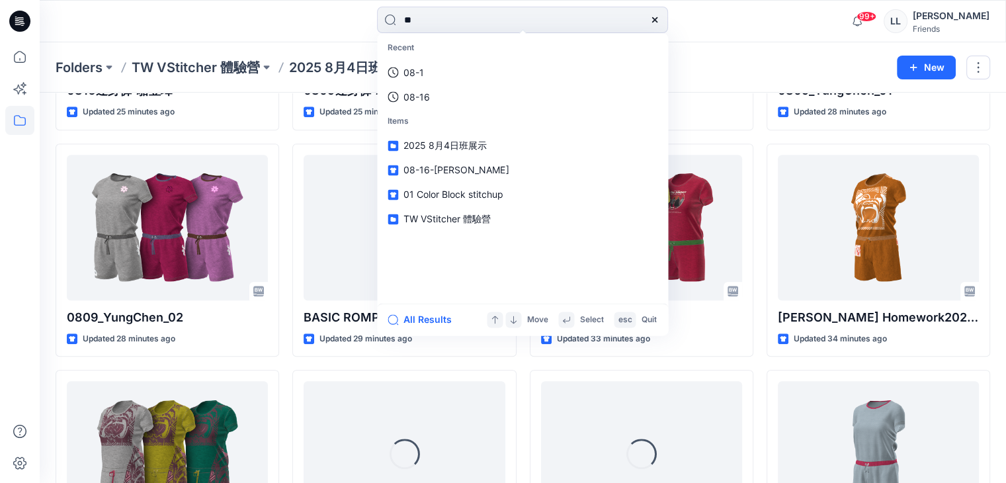
click at [249, 22] on div at bounding box center [160, 21] width 241 height 29
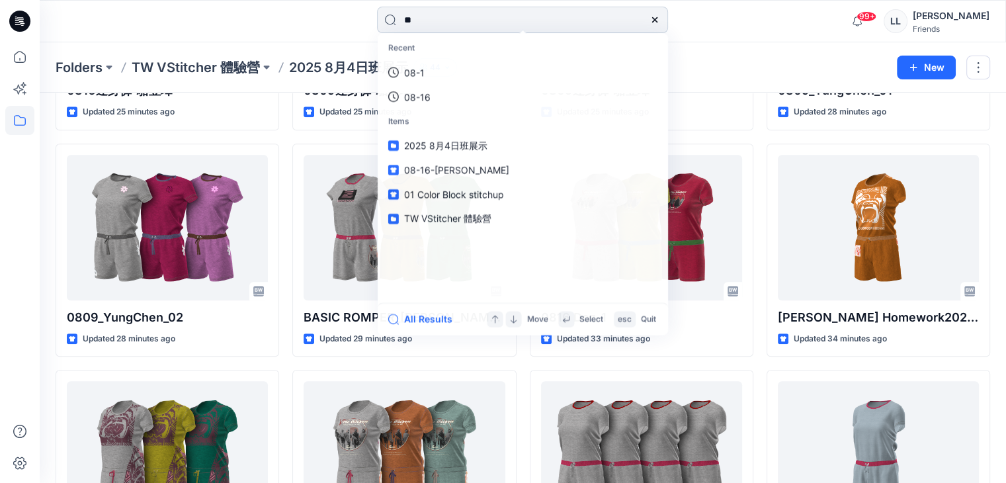
click at [417, 22] on input "**" at bounding box center [522, 20] width 291 height 26
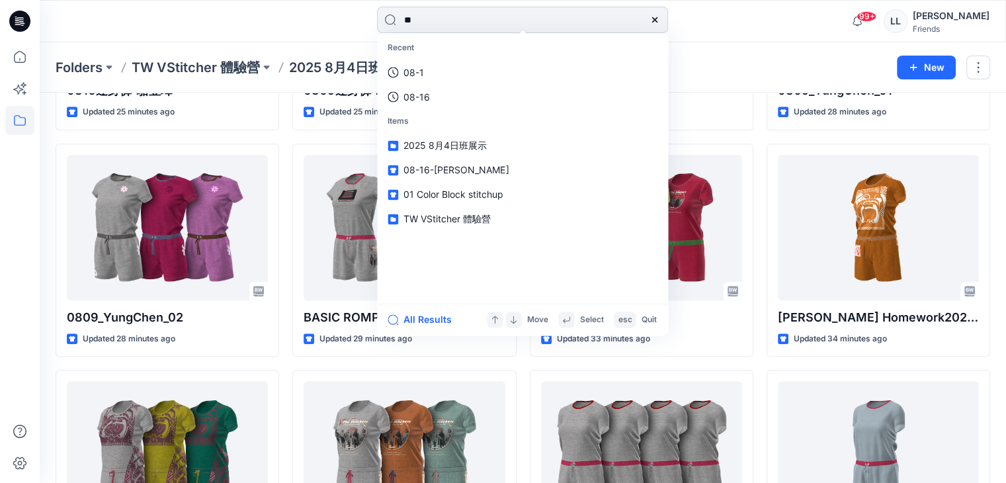
click at [432, 19] on input "**" at bounding box center [522, 20] width 291 height 26
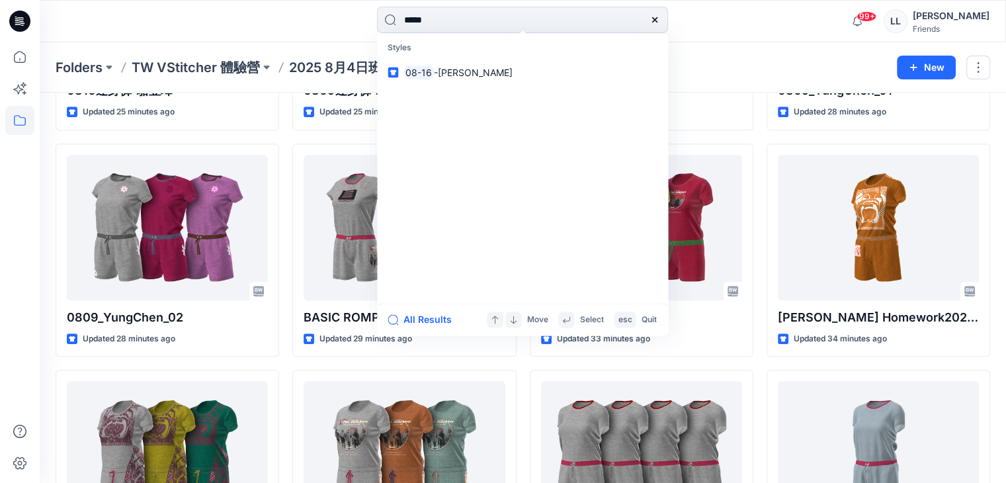
type input "*****"
click at [256, 14] on div at bounding box center [160, 21] width 241 height 29
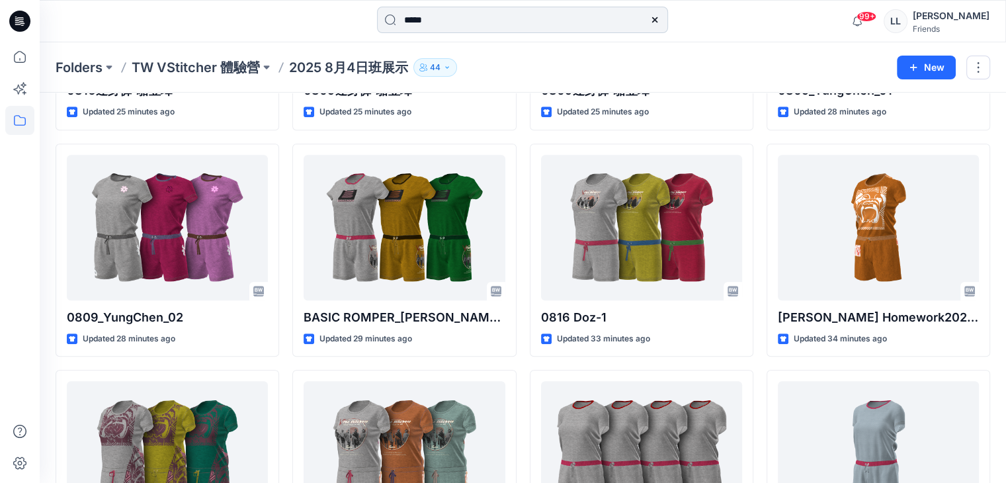
click at [466, 16] on input "*****" at bounding box center [522, 20] width 291 height 26
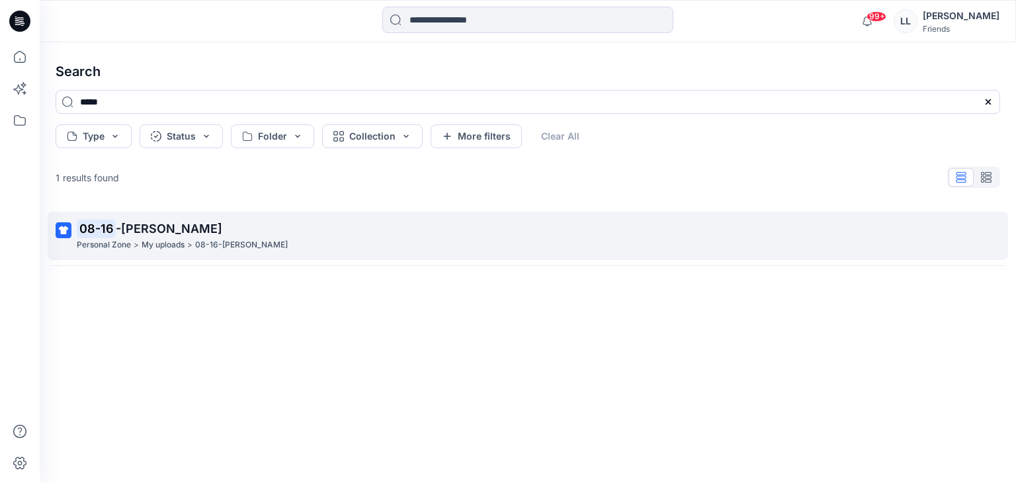
click at [192, 238] on p ">" at bounding box center [189, 245] width 5 height 14
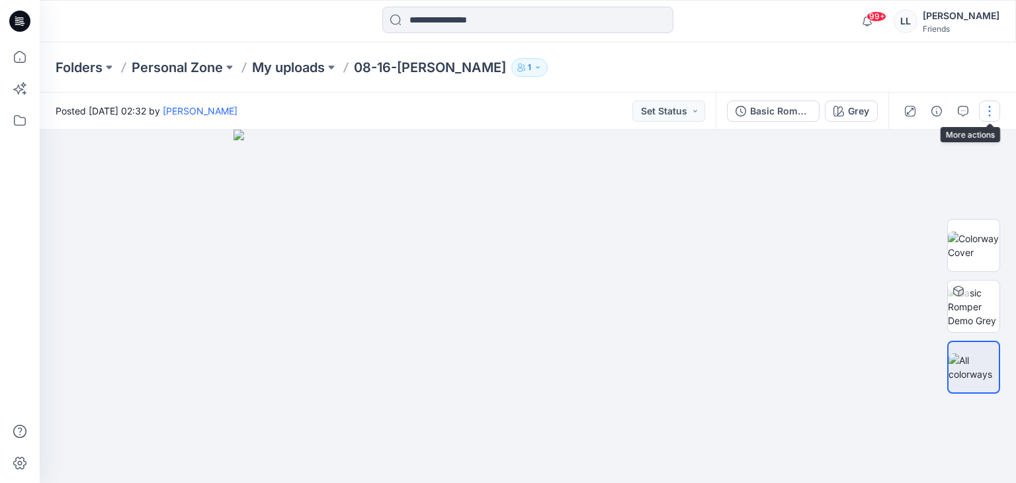
click at [989, 114] on button "button" at bounding box center [989, 111] width 21 height 21
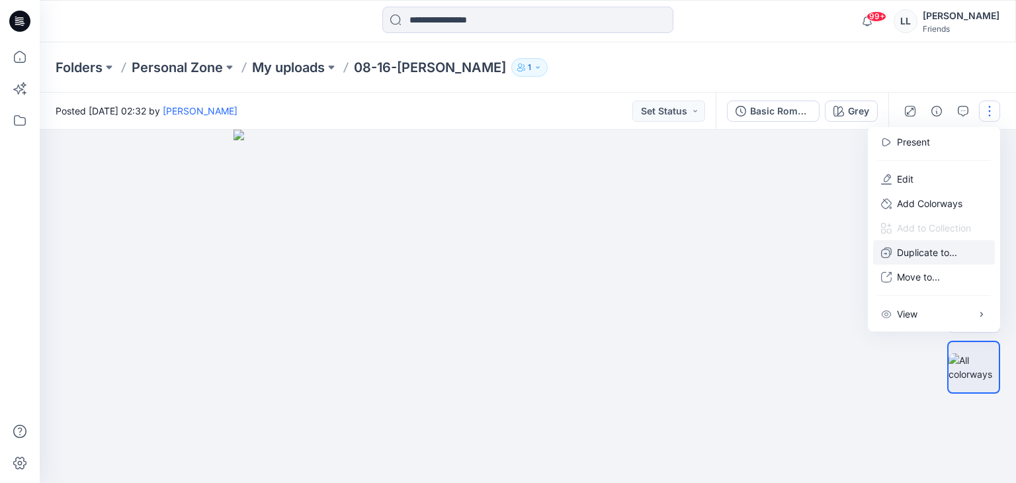
click at [934, 252] on p "Duplicate to..." at bounding box center [927, 252] width 60 height 14
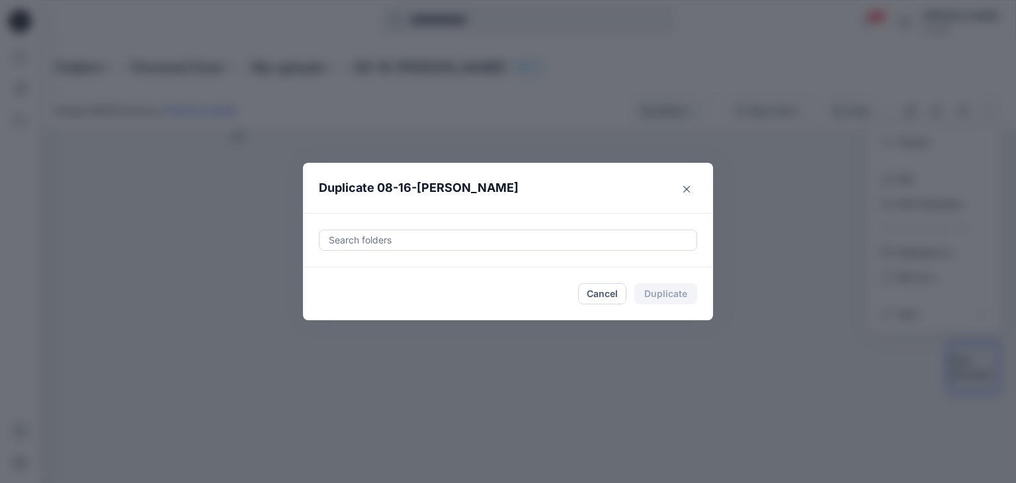
click at [410, 235] on div at bounding box center [507, 240] width 361 height 16
click at [410, 243] on div at bounding box center [507, 240] width 361 height 16
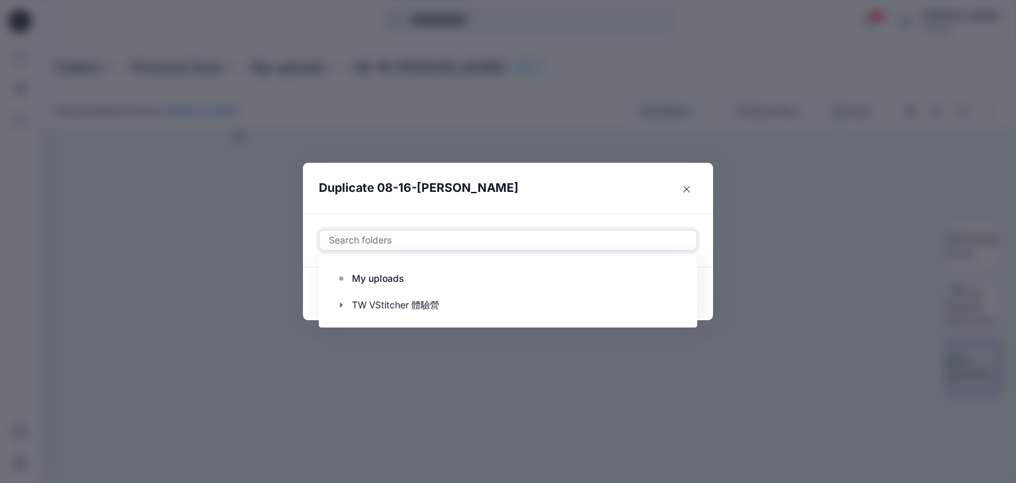
click at [544, 248] on div "Search folders" at bounding box center [507, 240] width 377 height 20
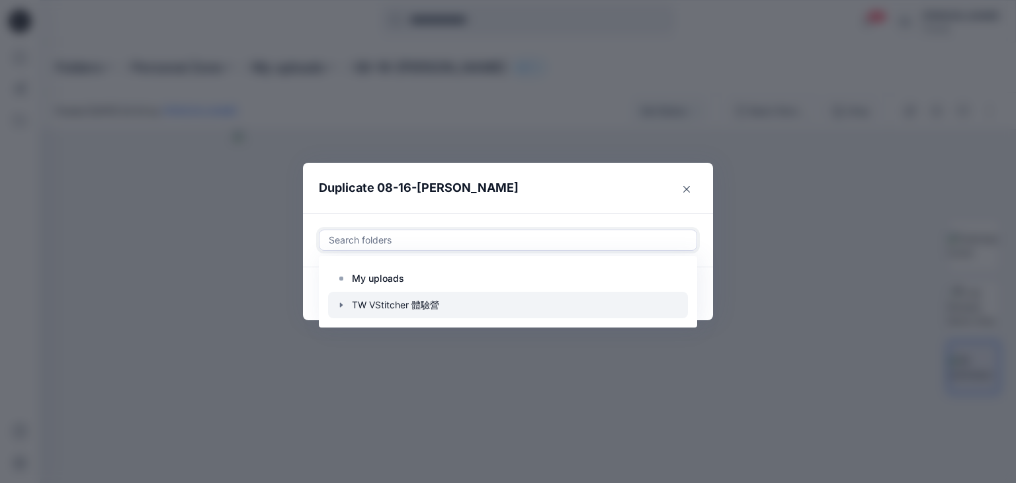
click at [337, 302] on icon "button" at bounding box center [341, 305] width 11 height 11
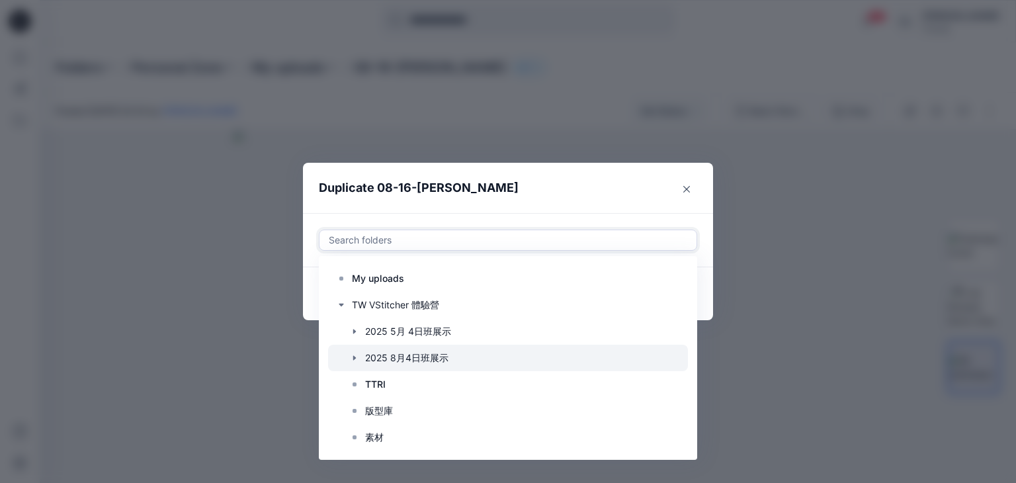
click at [354, 362] on icon "button" at bounding box center [354, 358] width 11 height 11
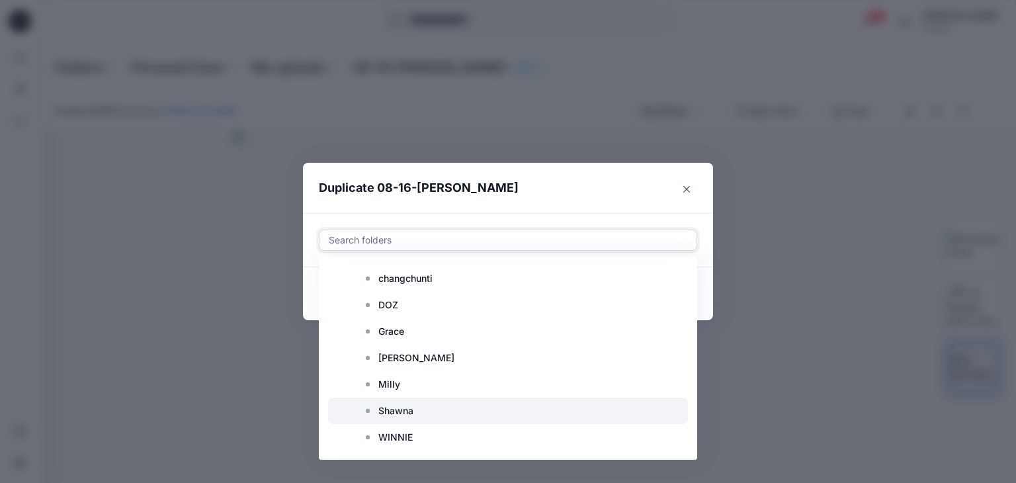
scroll to position [198, 0]
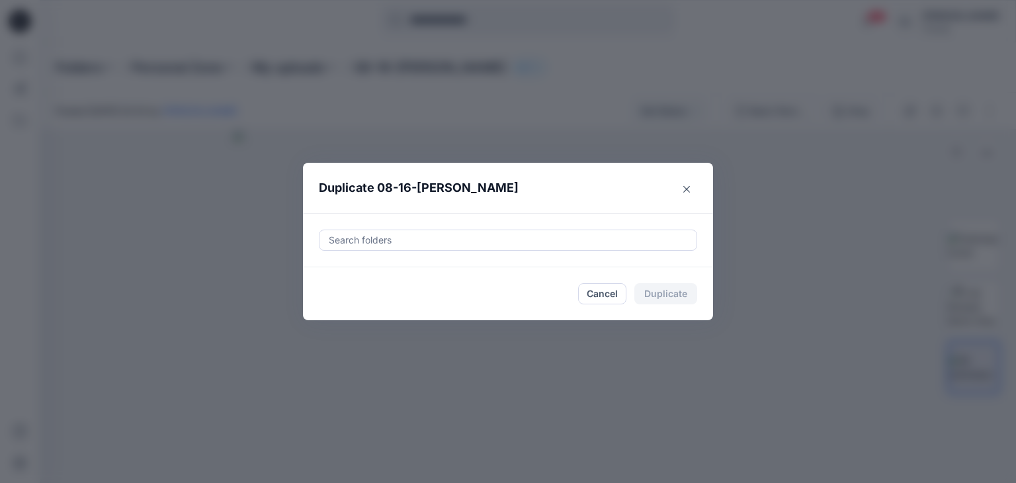
click at [700, 359] on div "Duplicate 08-16-[PERSON_NAME] Search folders Cancel Duplicate" at bounding box center [508, 241] width 1016 height 483
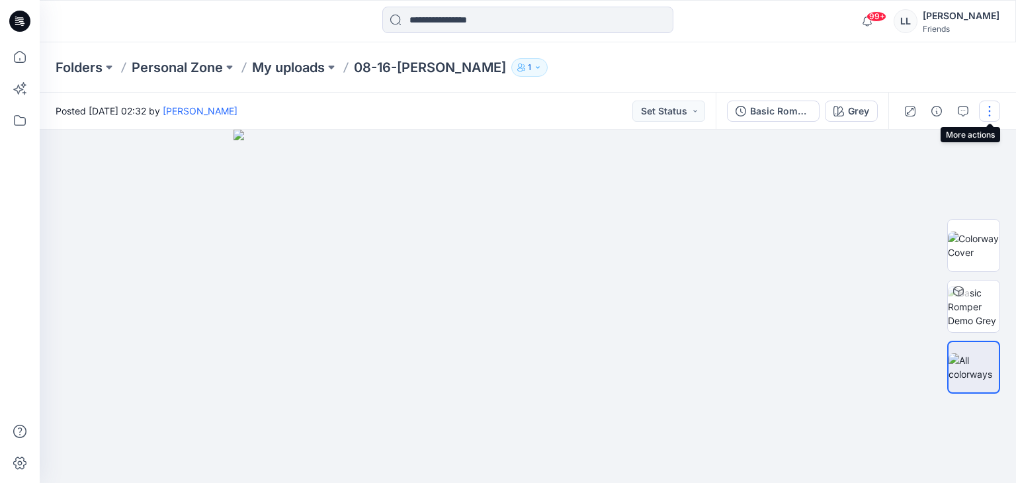
click at [987, 114] on button "button" at bounding box center [989, 111] width 21 height 21
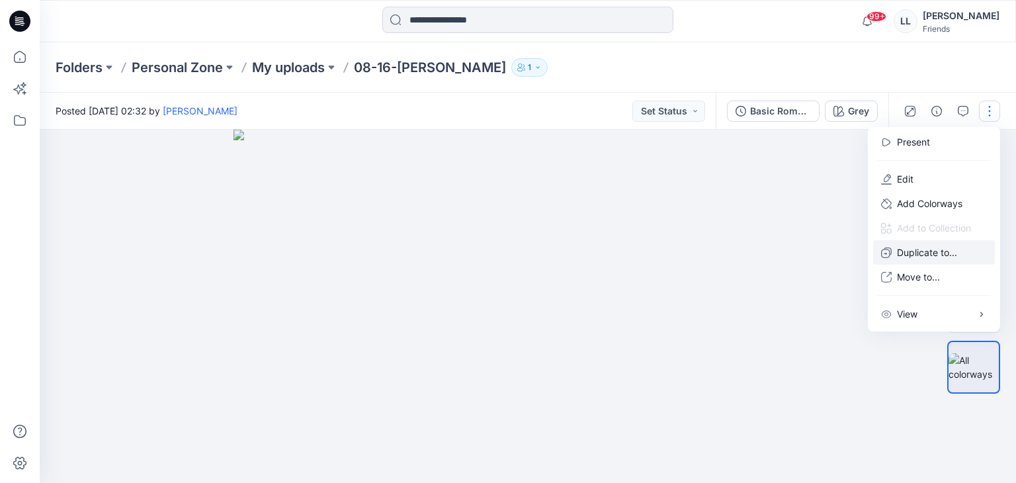
click at [905, 255] on p "Duplicate to..." at bounding box center [927, 252] width 60 height 14
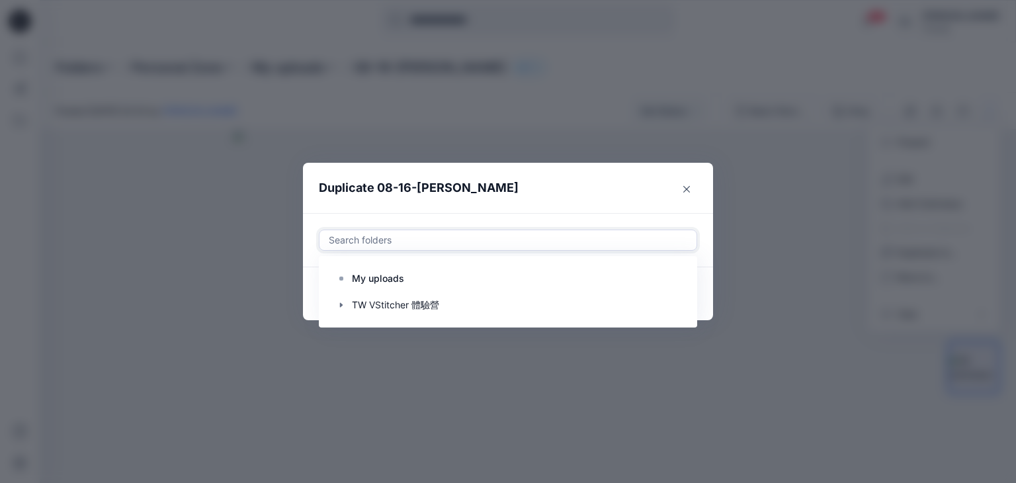
click at [413, 241] on div at bounding box center [507, 240] width 361 height 16
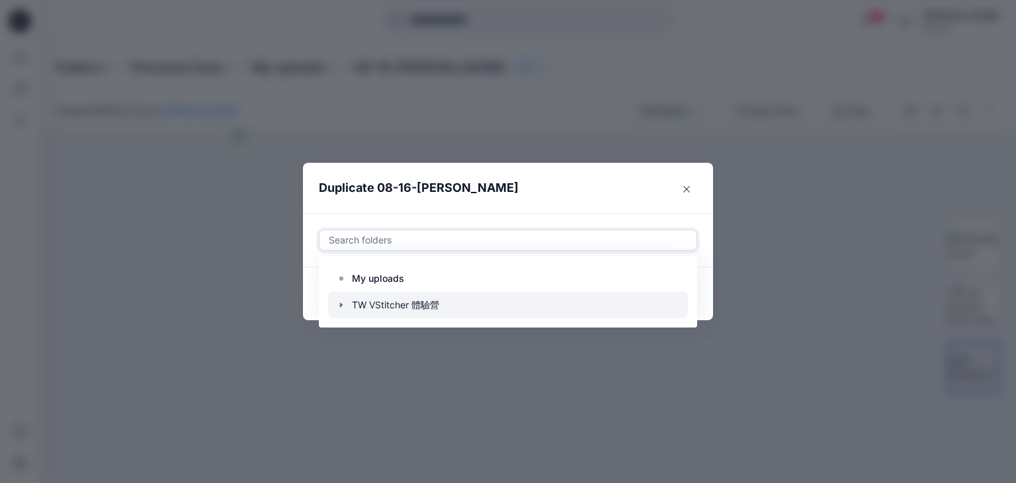
click at [435, 314] on div at bounding box center [508, 305] width 360 height 26
click at [339, 304] on icon "button" at bounding box center [341, 305] width 11 height 11
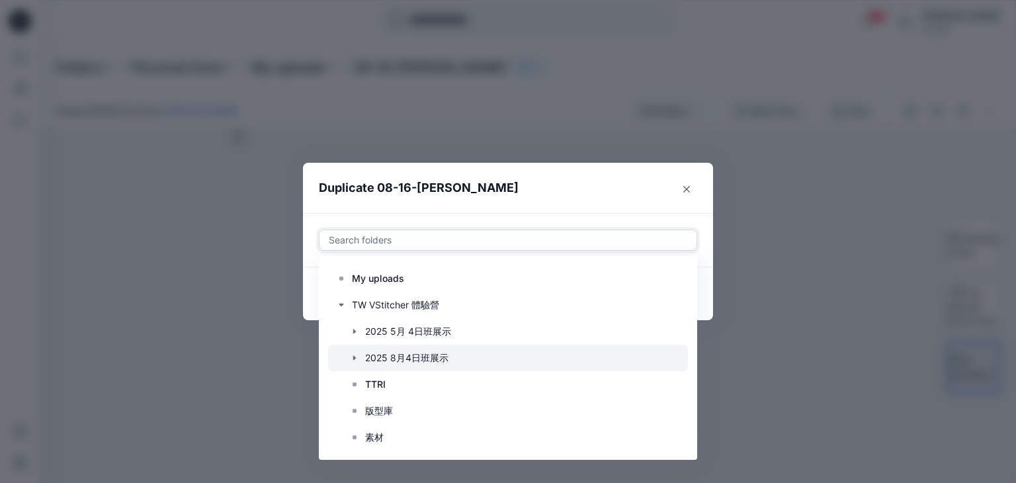
click at [353, 360] on icon "button" at bounding box center [354, 358] width 11 height 11
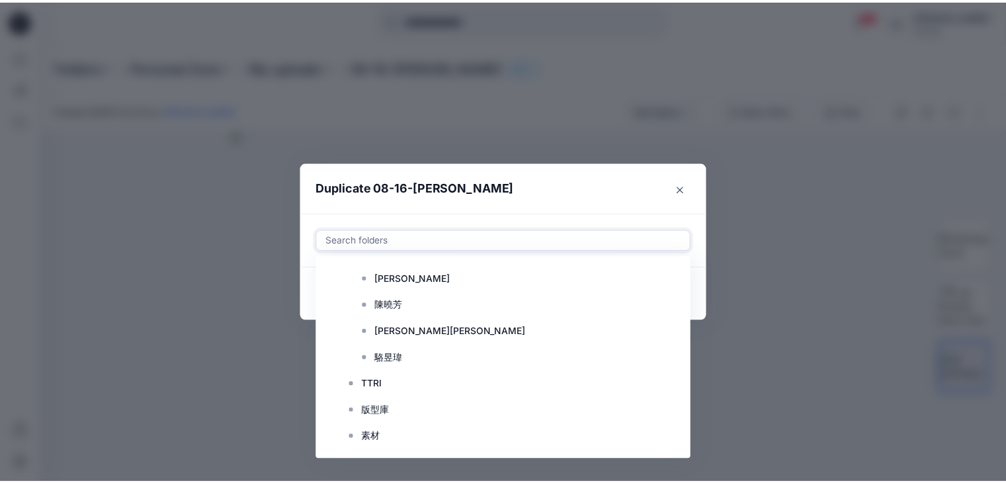
scroll to position [367, 0]
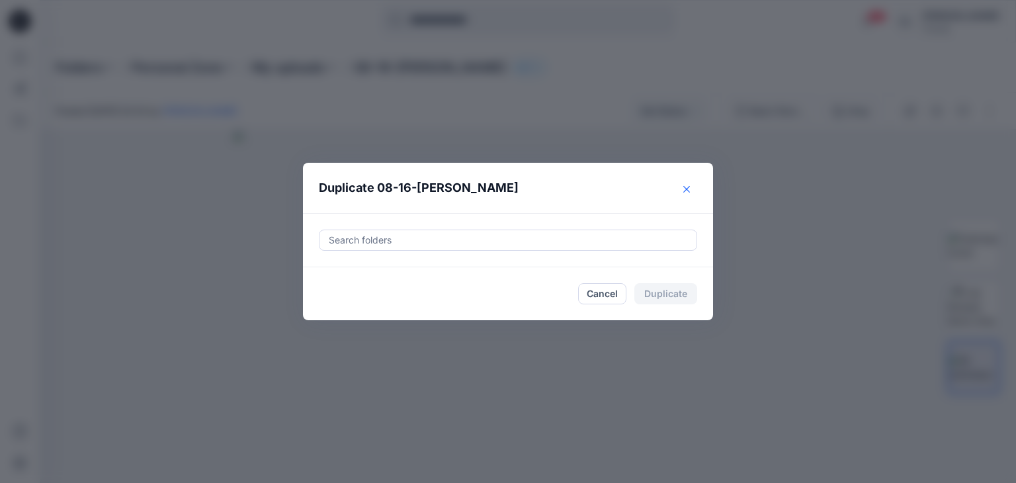
click at [686, 186] on icon "Close" at bounding box center [686, 189] width 7 height 7
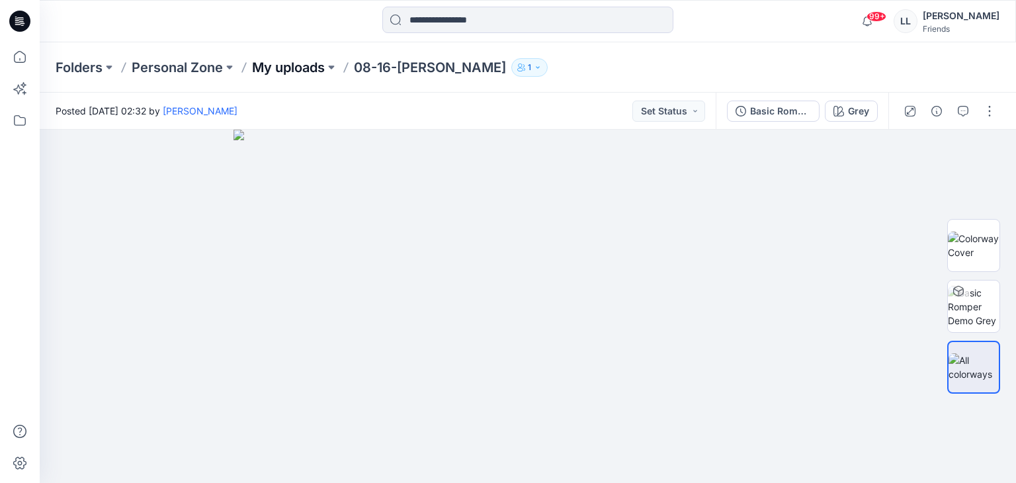
click at [286, 69] on p "My uploads" at bounding box center [288, 67] width 73 height 19
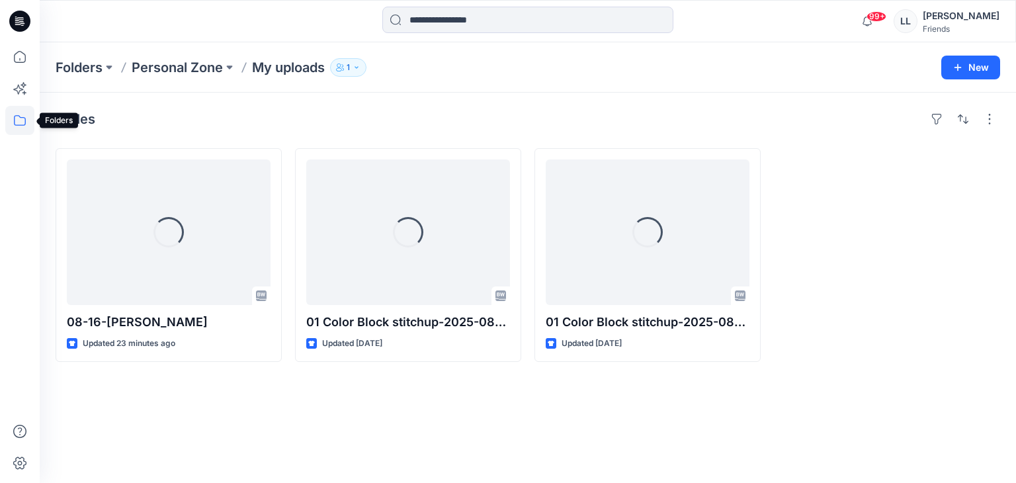
click at [16, 120] on icon at bounding box center [19, 120] width 29 height 29
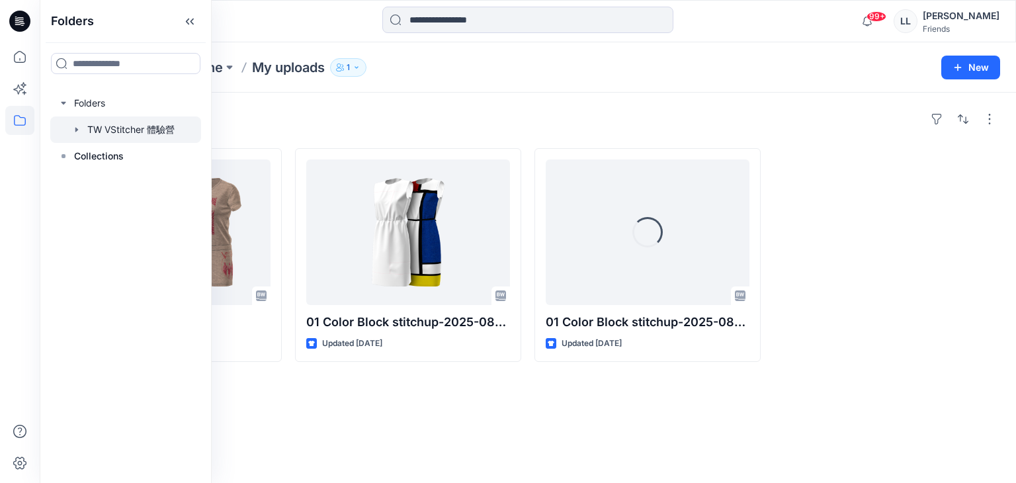
click at [128, 125] on div at bounding box center [125, 129] width 151 height 26
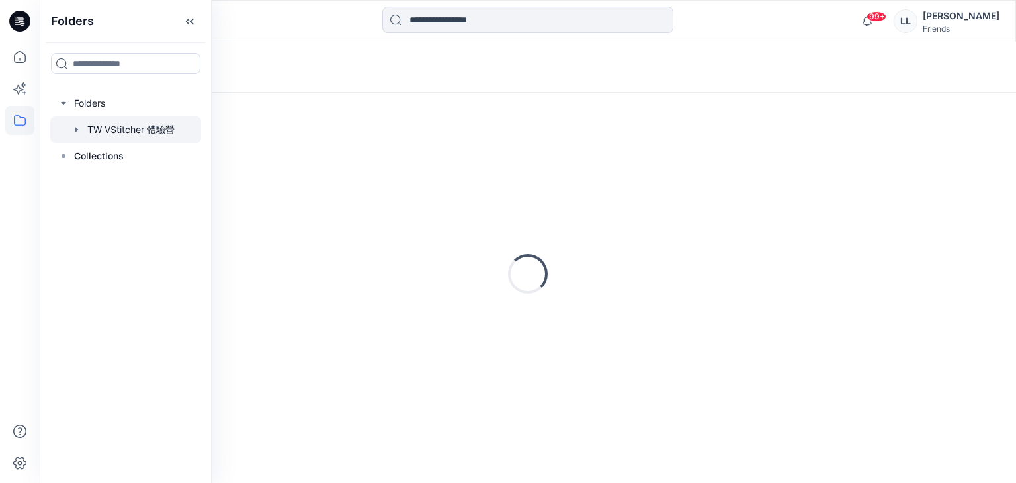
click at [73, 130] on icon "button" at bounding box center [76, 129] width 11 height 11
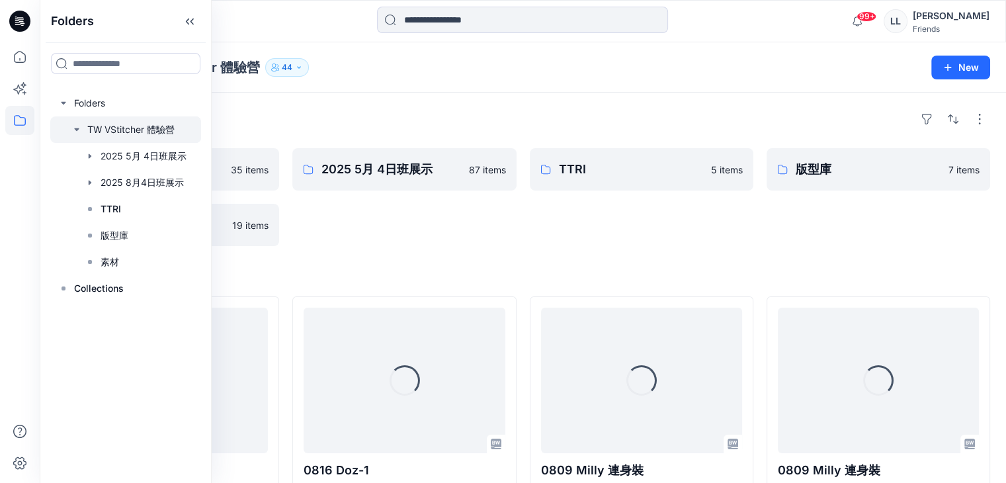
click at [394, 118] on div "Folders" at bounding box center [523, 118] width 934 height 21
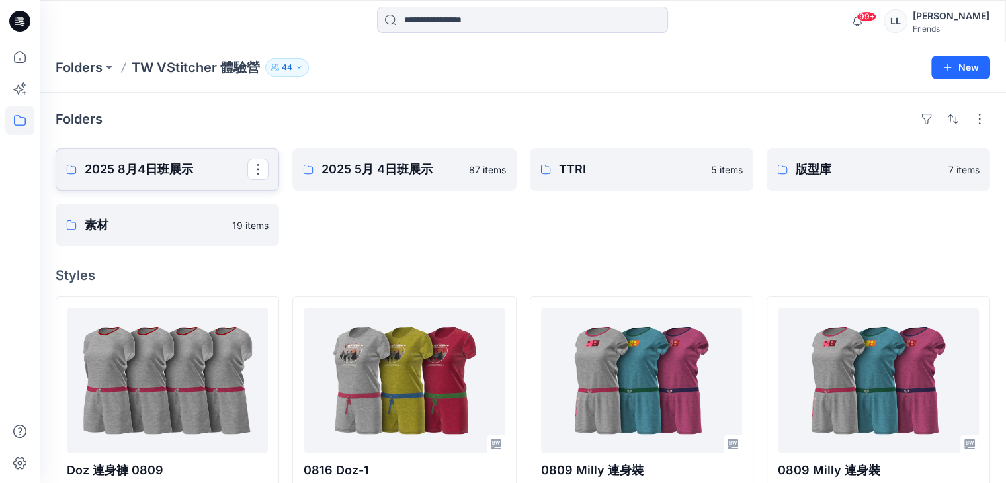
click at [173, 169] on p "2025 8月4日班展示" at bounding box center [166, 169] width 163 height 19
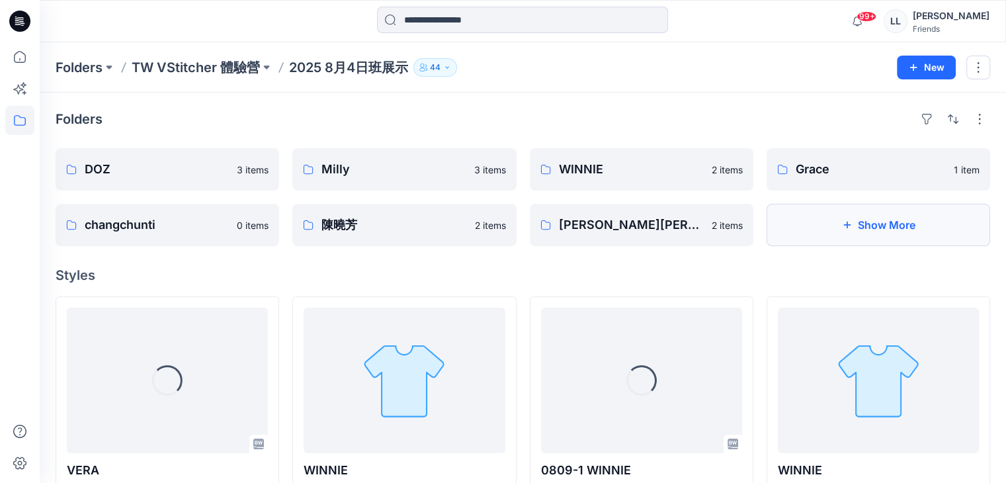
click at [911, 216] on button "Show More" at bounding box center [879, 225] width 224 height 42
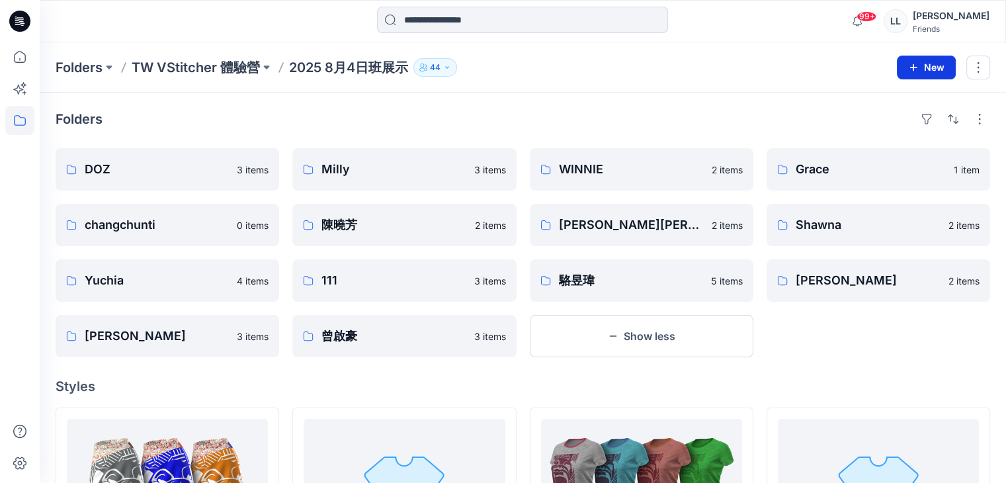
click at [909, 67] on icon "button" at bounding box center [913, 67] width 11 height 11
click at [893, 130] on p "New Folder" at bounding box center [887, 125] width 49 height 14
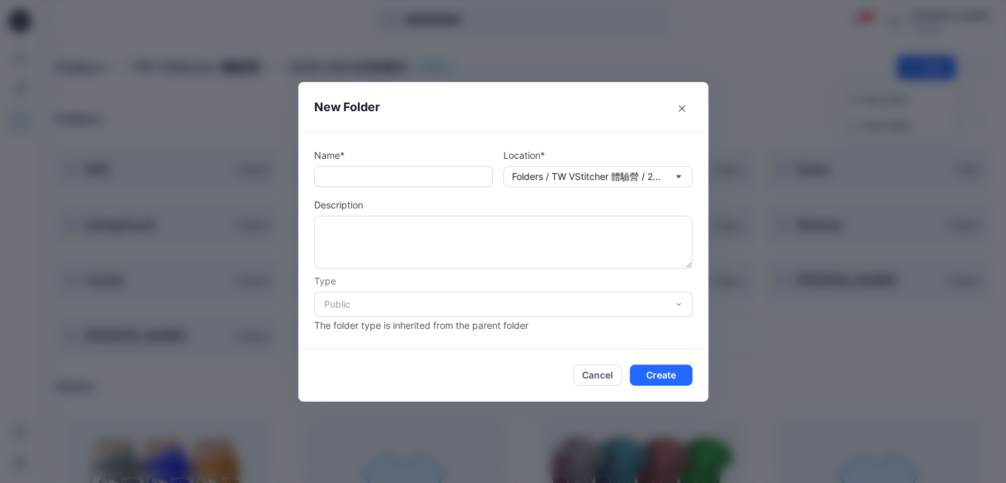
click at [370, 175] on input "text" at bounding box center [403, 176] width 179 height 21
type input "*"
type input "********"
click at [466, 239] on textarea at bounding box center [503, 242] width 378 height 53
click at [680, 376] on button "Create" at bounding box center [661, 374] width 63 height 21
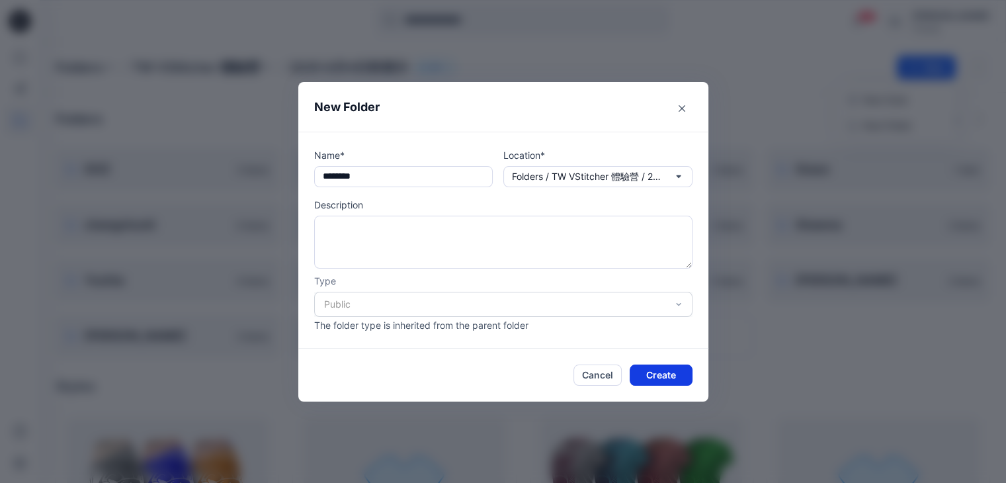
click at [680, 376] on button "Create" at bounding box center [661, 374] width 63 height 21
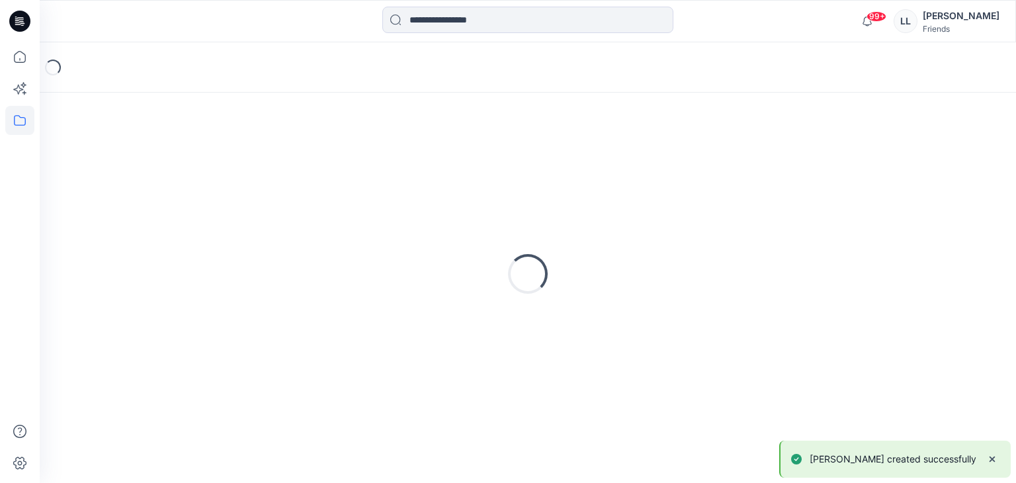
click at [677, 376] on div "Loading..." at bounding box center [528, 273] width 944 height 331
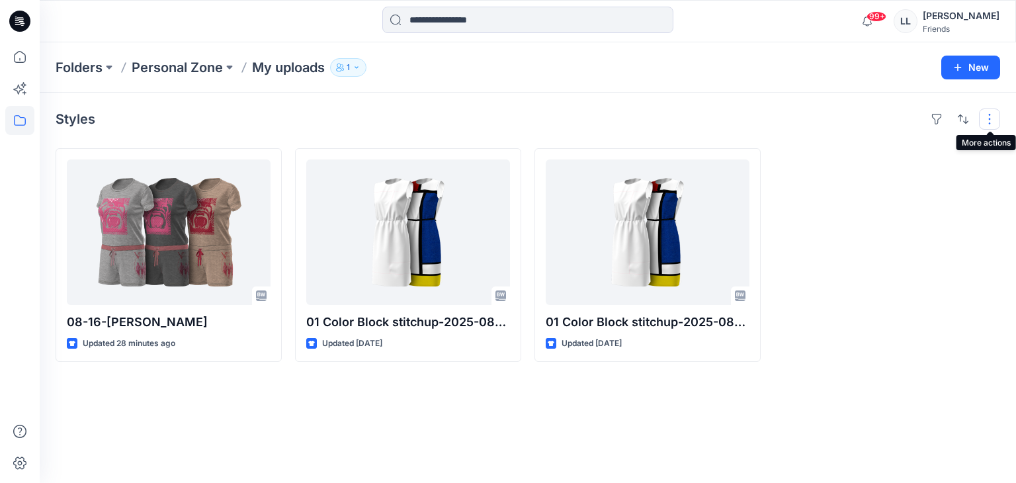
click at [987, 123] on button "button" at bounding box center [989, 118] width 21 height 21
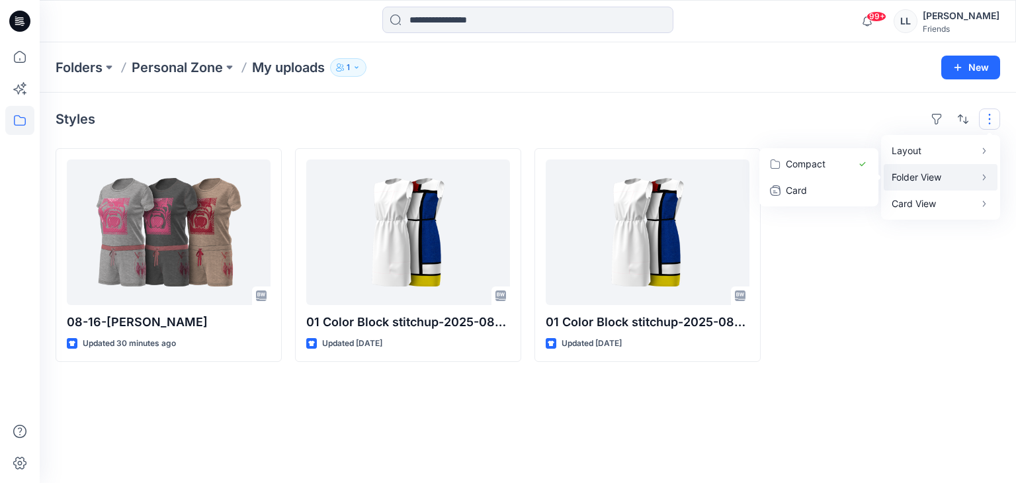
click at [925, 178] on p "Folder View" at bounding box center [933, 177] width 83 height 16
click at [923, 179] on p "Folder View" at bounding box center [933, 177] width 83 height 16
click at [408, 81] on div "Folders Personal Zone My uploads 1 New" at bounding box center [528, 67] width 976 height 50
click at [21, 123] on icon at bounding box center [19, 120] width 29 height 29
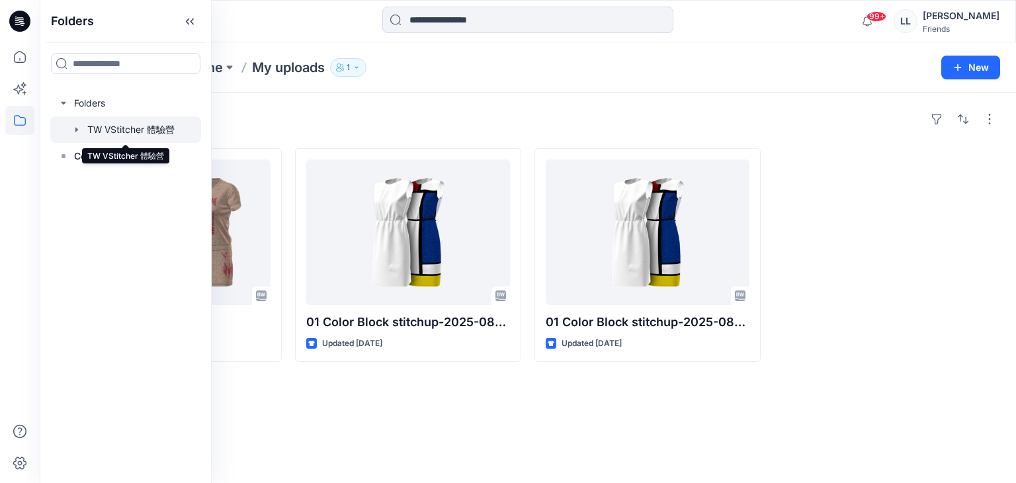
click at [132, 132] on div at bounding box center [125, 129] width 151 height 26
